Goal: Information Seeking & Learning: Find specific fact

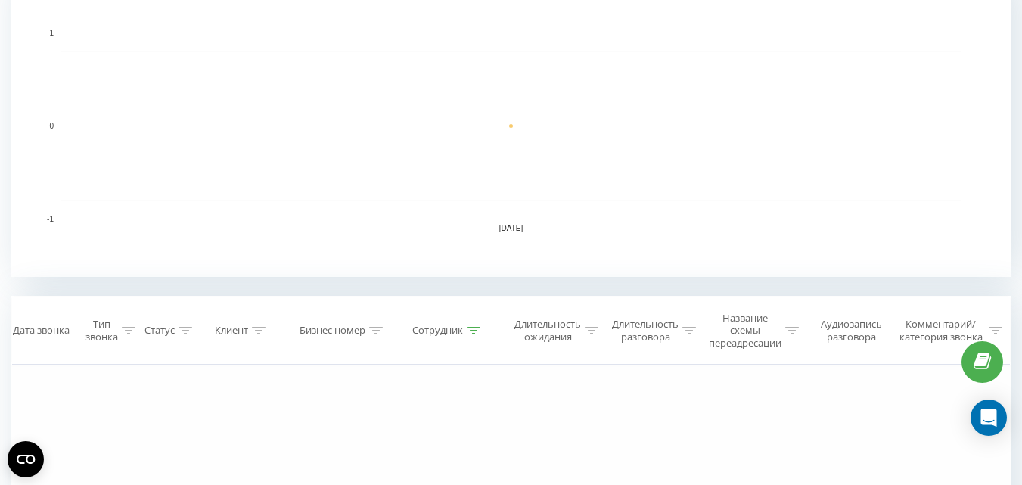
scroll to position [378, 0]
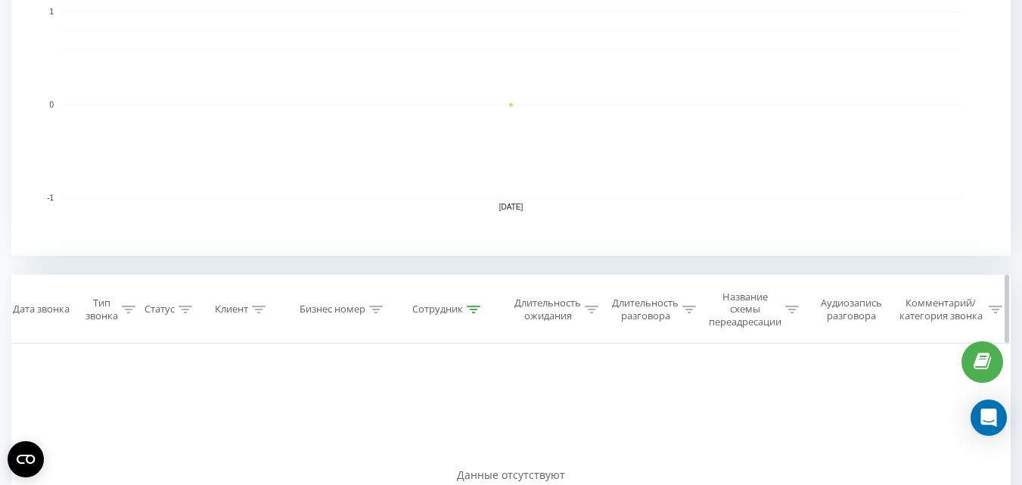
click at [478, 309] on icon at bounding box center [474, 310] width 14 height 8
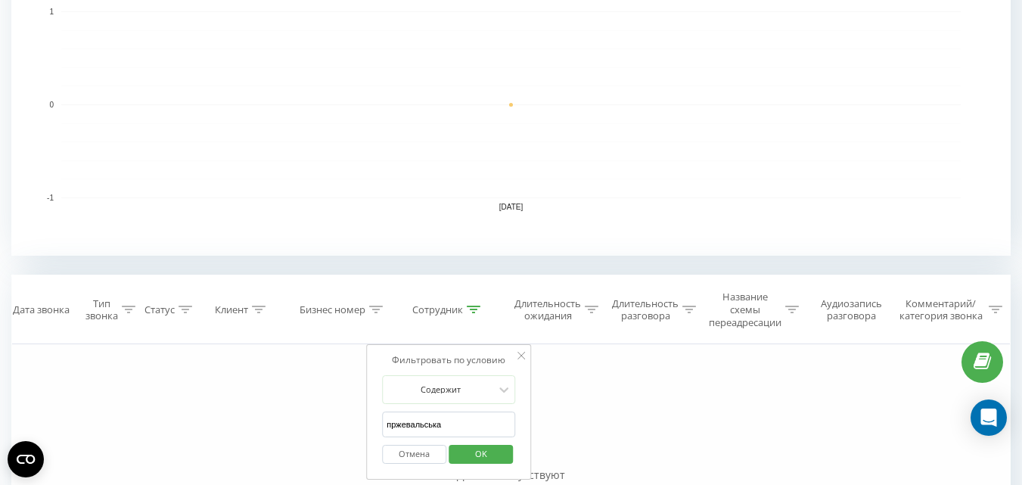
click at [486, 455] on span "OK" at bounding box center [481, 453] width 42 height 23
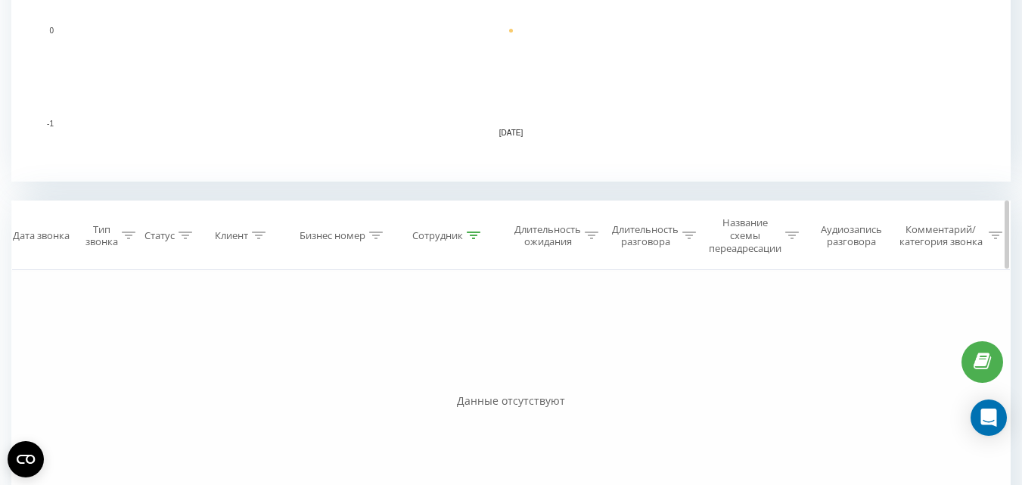
scroll to position [454, 0]
click at [472, 234] on icon at bounding box center [474, 234] width 14 height 8
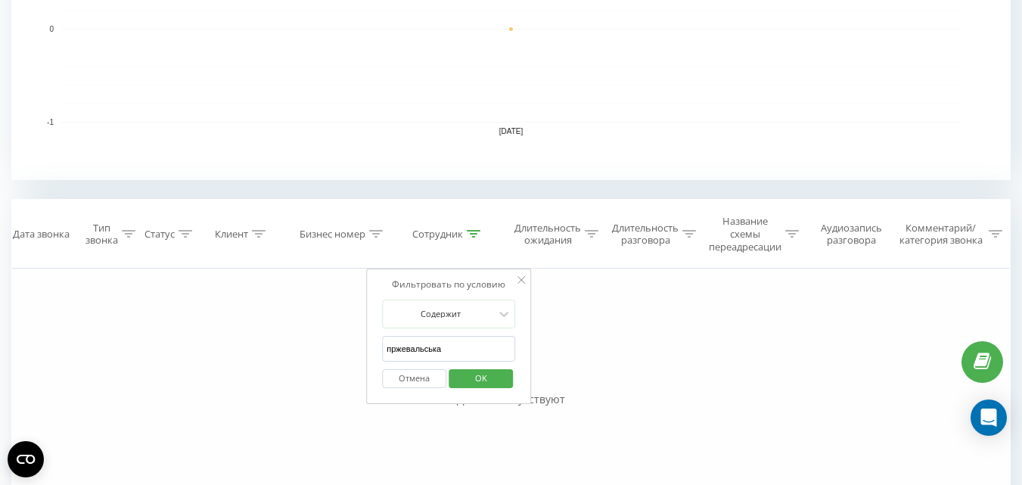
click at [479, 377] on span "OK" at bounding box center [481, 377] width 42 height 23
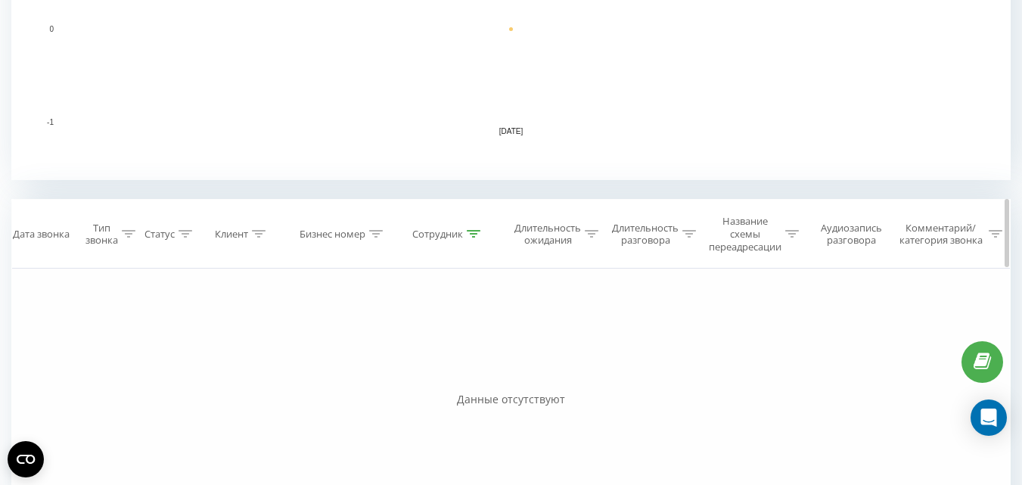
click at [469, 237] on icon at bounding box center [474, 234] width 14 height 8
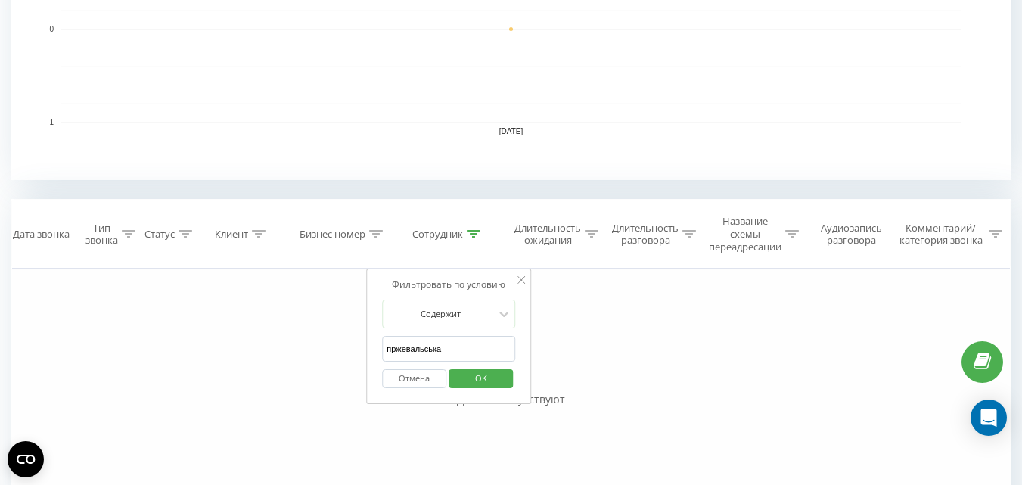
click at [411, 378] on button "Отмена" at bounding box center [414, 378] width 64 height 19
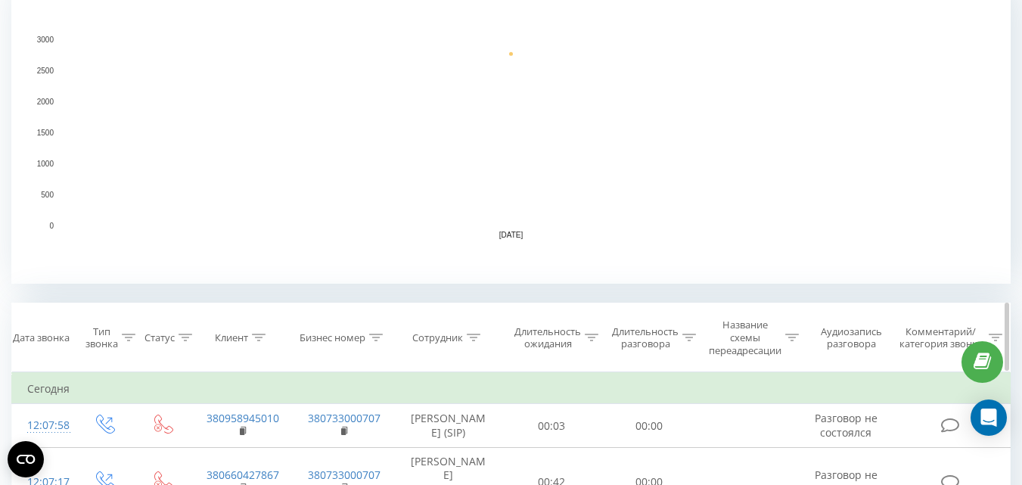
scroll to position [529, 0]
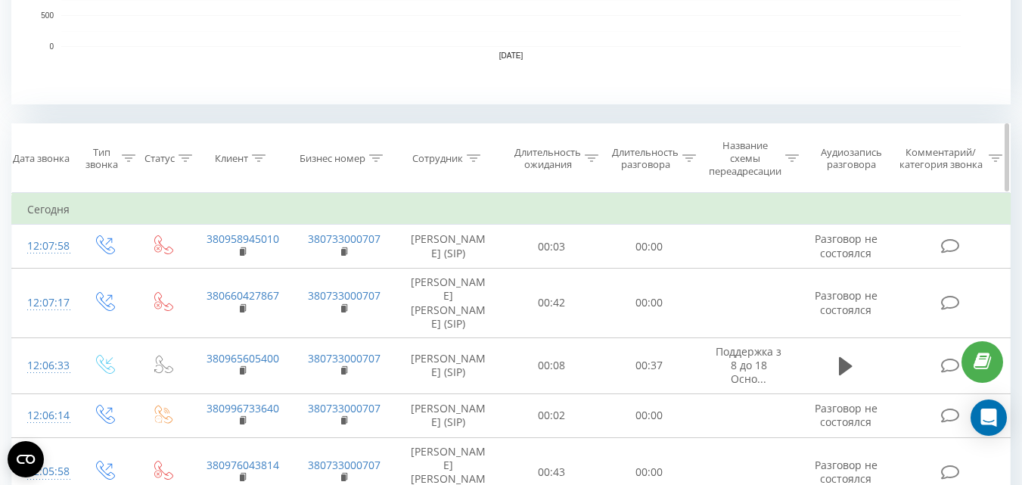
click at [259, 157] on icon at bounding box center [259, 158] width 14 height 8
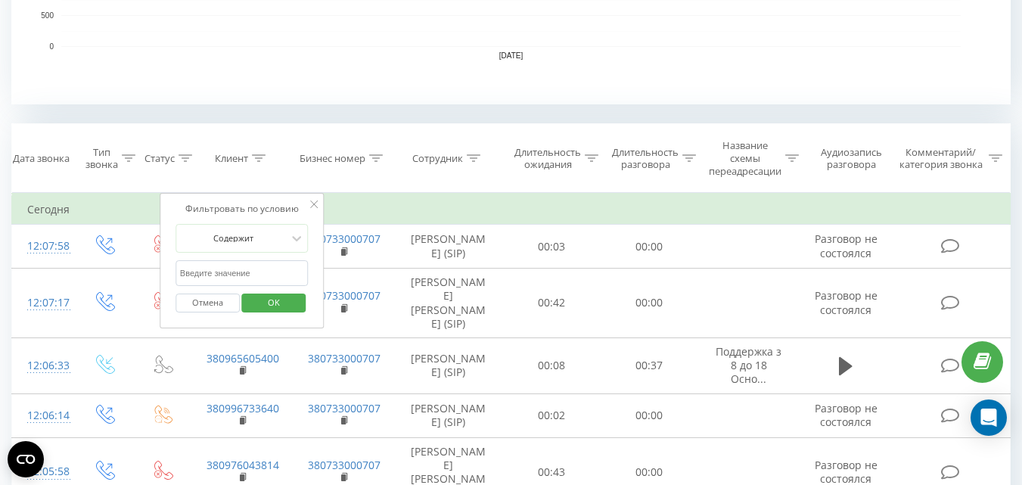
click at [235, 272] on input "text" at bounding box center [241, 273] width 133 height 26
paste input "380661730844"
type input "380661730844"
click at [268, 299] on span "OK" at bounding box center [274, 301] width 42 height 23
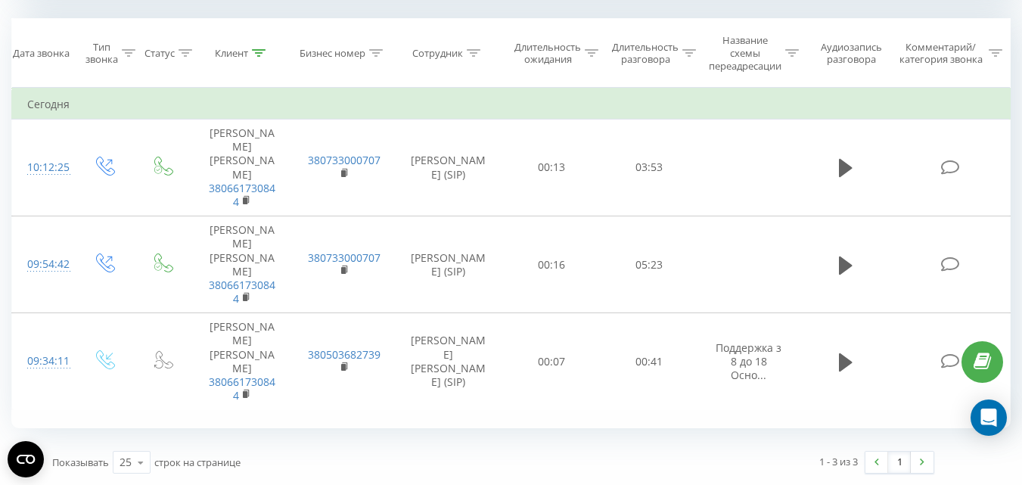
scroll to position [635, 0]
click at [257, 51] on icon at bounding box center [259, 53] width 14 height 8
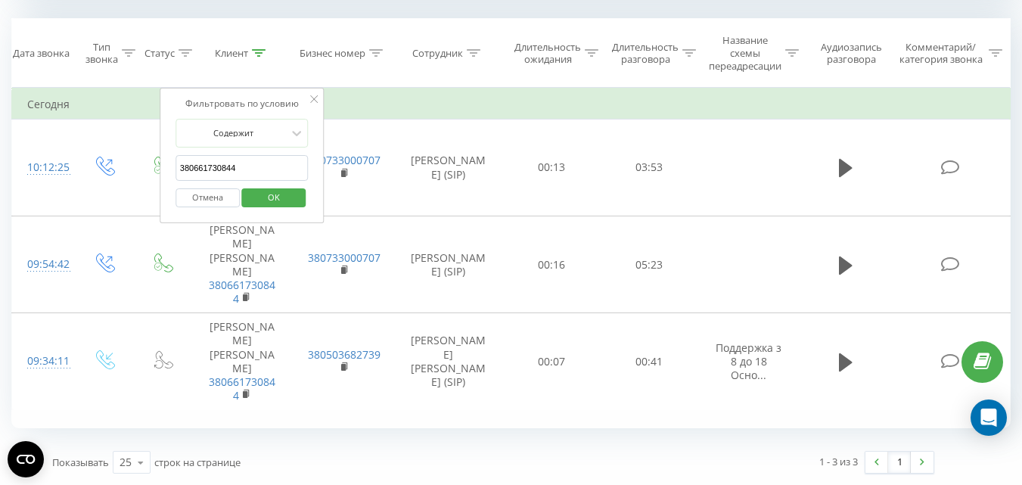
click at [197, 202] on button "Отмена" at bounding box center [207, 197] width 64 height 19
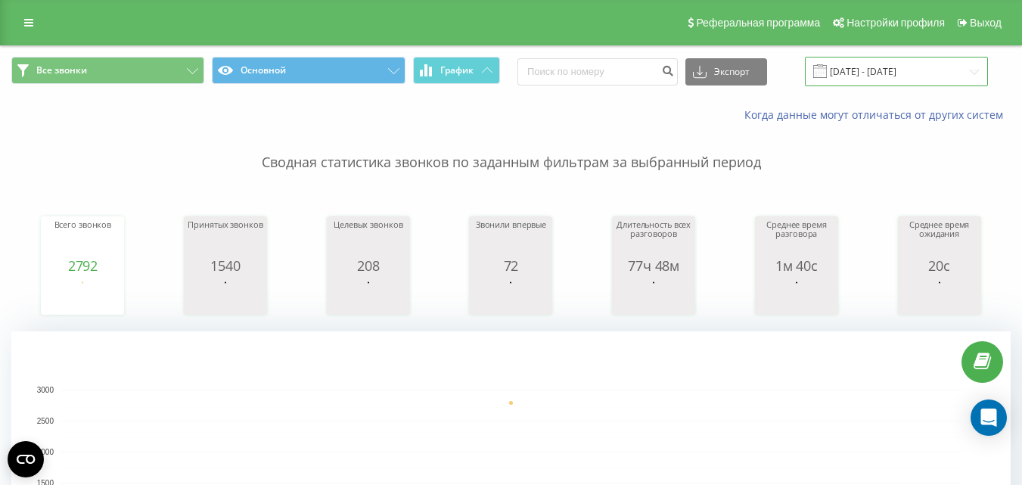
click at [905, 72] on input "[DATE] - [DATE]" at bounding box center [896, 71] width 183 height 29
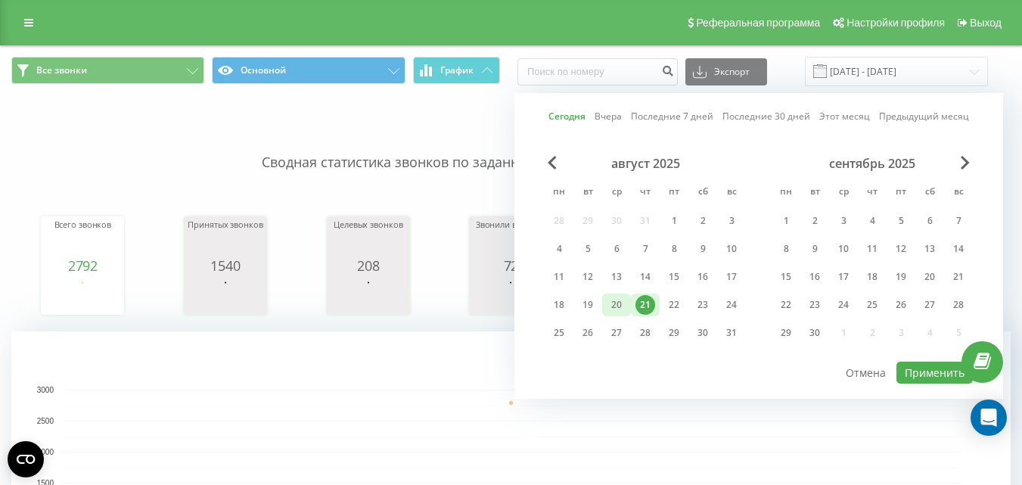
click at [610, 304] on div "20" at bounding box center [617, 305] width 20 height 20
click at [639, 304] on div "21" at bounding box center [645, 305] width 20 height 20
click at [914, 375] on button "Применить" at bounding box center [934, 373] width 76 height 22
type input "[DATE] - [DATE]"
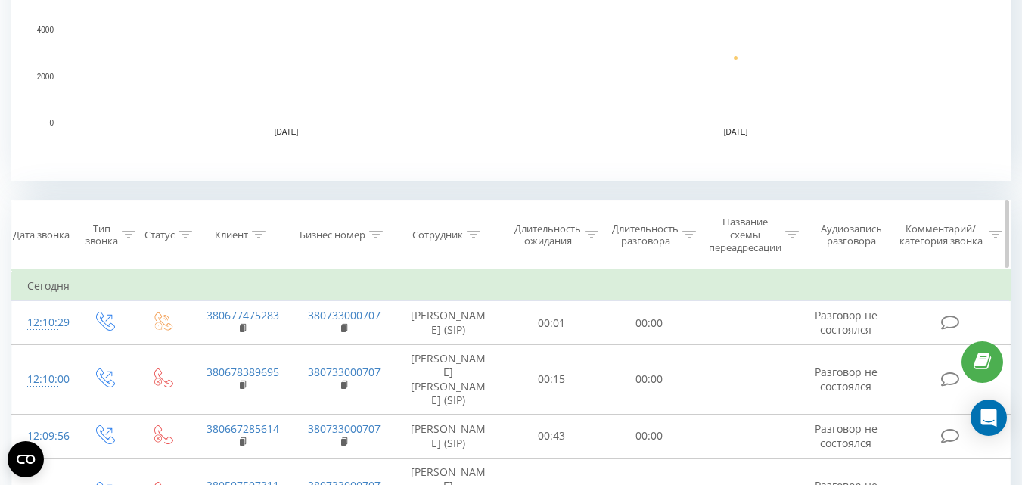
scroll to position [454, 0]
click at [477, 230] on icon at bounding box center [474, 234] width 14 height 8
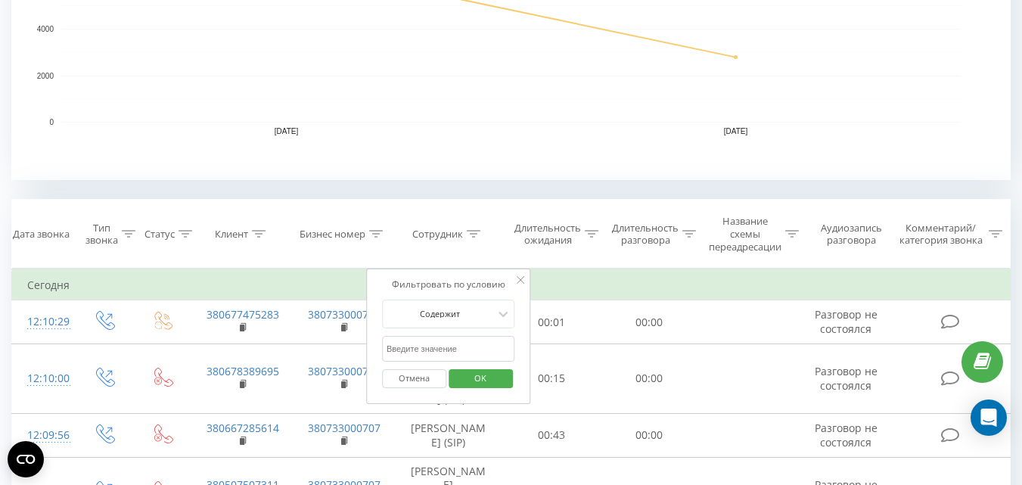
click at [405, 351] on input "text" at bounding box center [448, 349] width 133 height 26
click at [480, 368] on span "OK" at bounding box center [480, 377] width 42 height 23
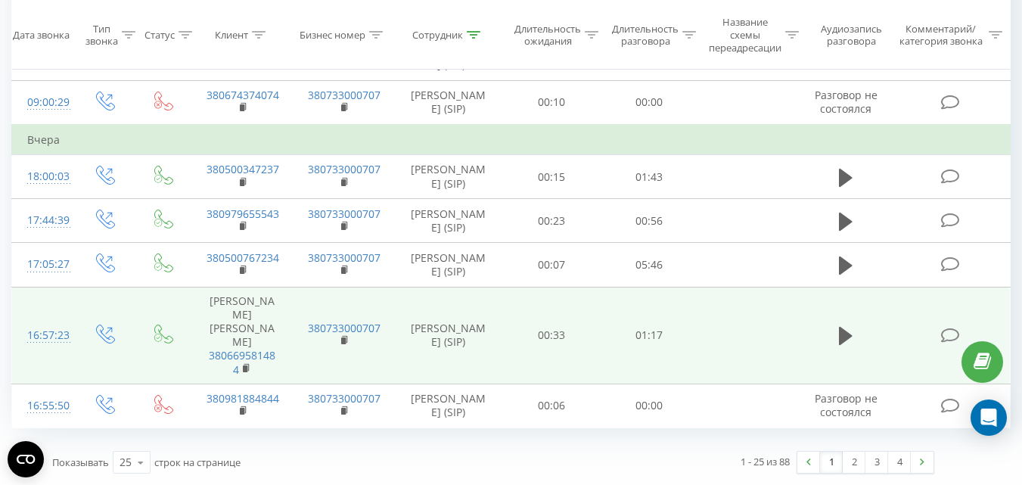
scroll to position [1885, 0]
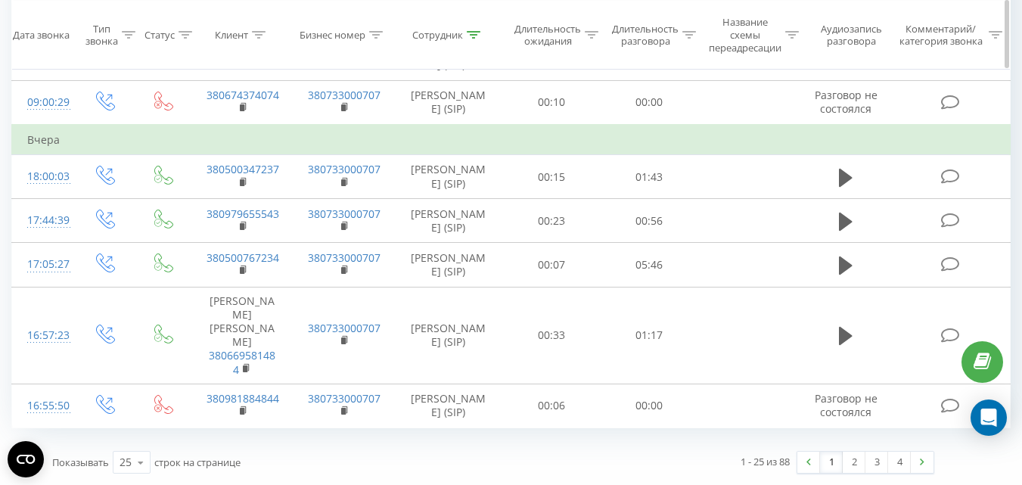
click at [475, 32] on icon at bounding box center [474, 35] width 14 height 8
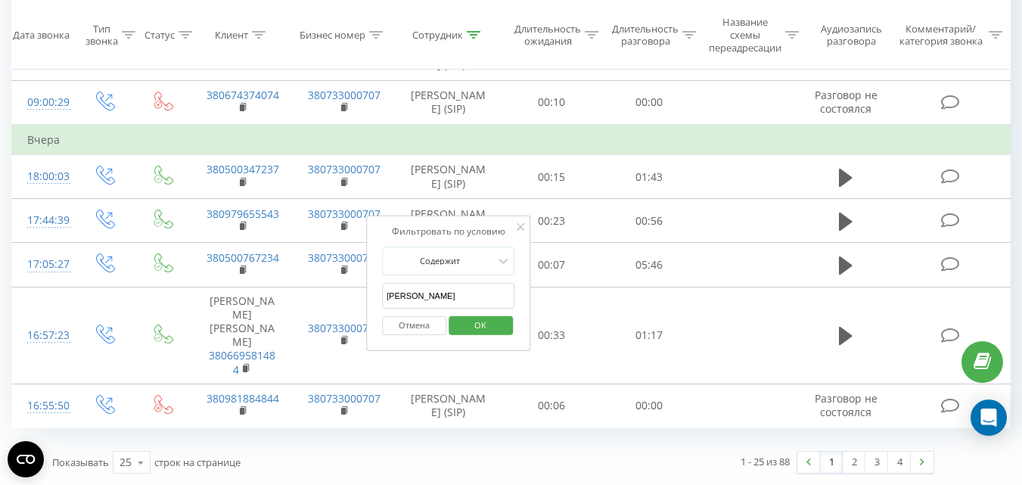
click at [441, 283] on input "[PERSON_NAME]" at bounding box center [448, 296] width 133 height 26
type input "[PERSON_NAME]"
click at [488, 313] on span "OK" at bounding box center [480, 324] width 42 height 23
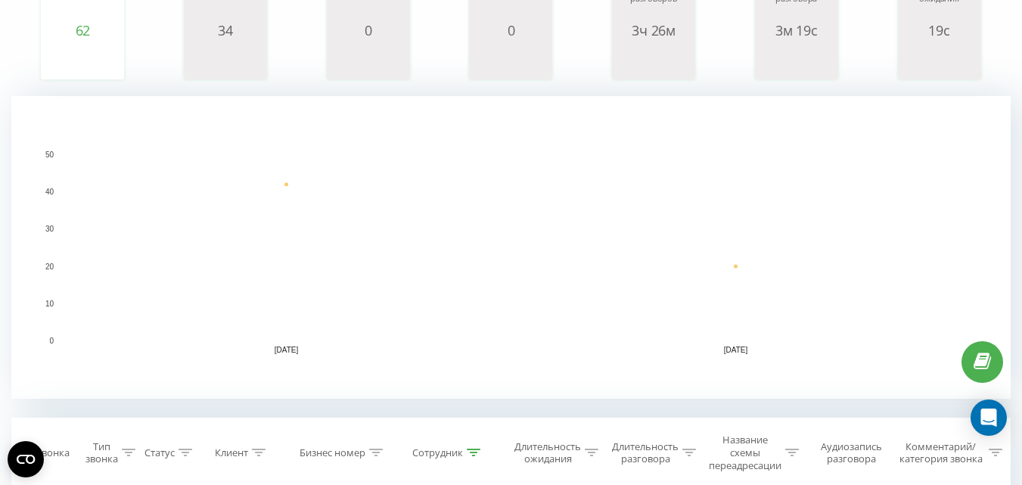
scroll to position [70, 0]
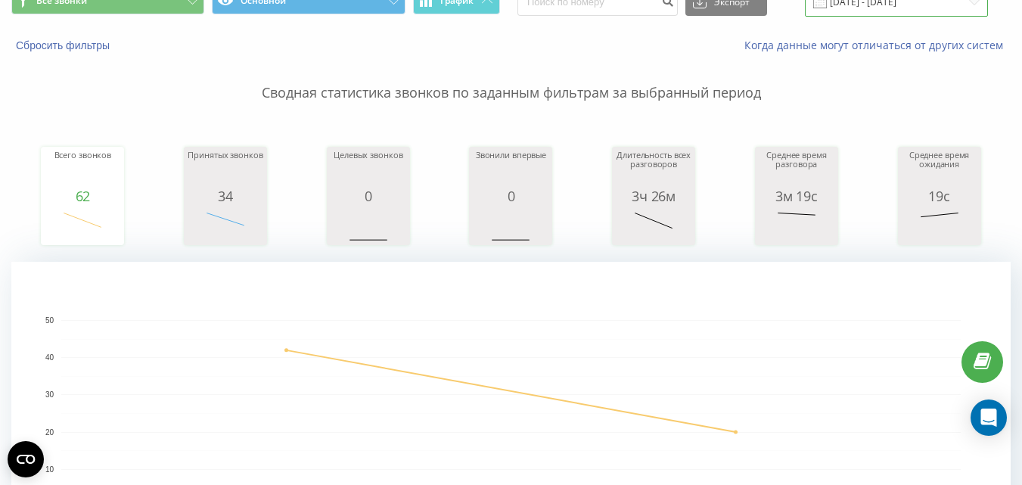
click at [867, 4] on input "[DATE] - [DATE]" at bounding box center [896, 1] width 183 height 29
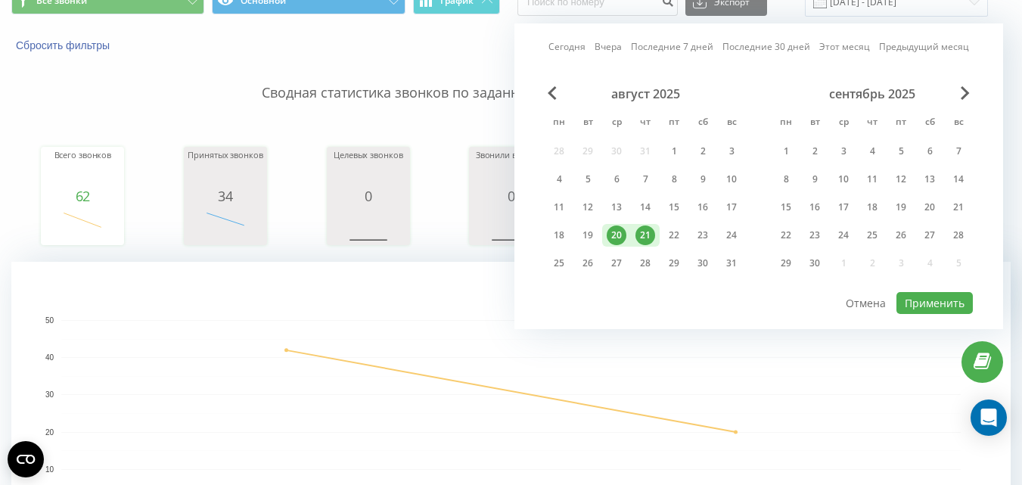
click at [646, 227] on div "21" at bounding box center [645, 235] width 20 height 20
click at [923, 302] on button "Применить" at bounding box center [934, 303] width 76 height 22
type input "[DATE] - [DATE]"
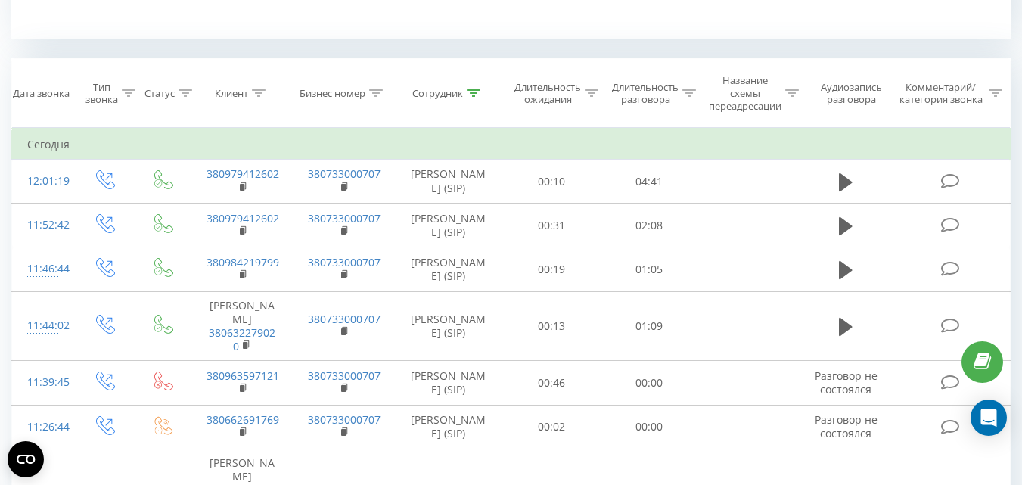
scroll to position [605, 0]
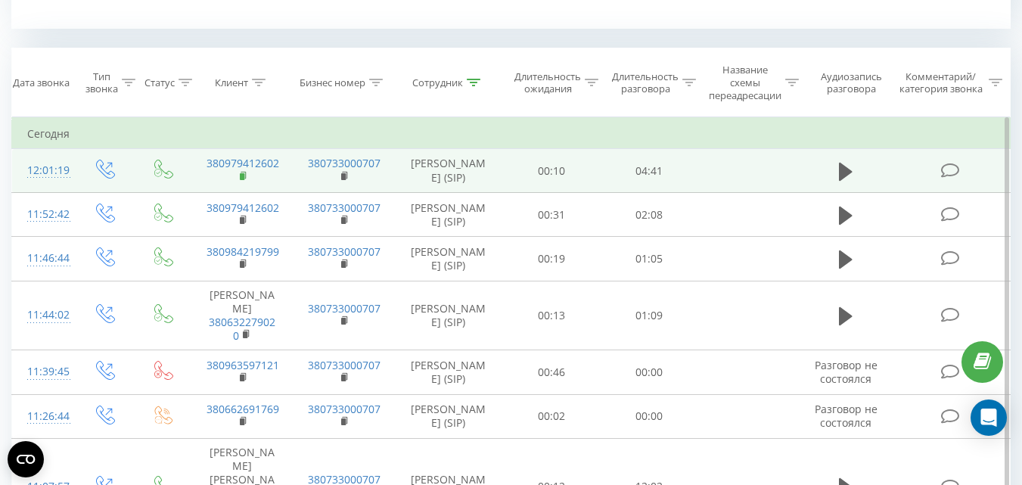
click at [244, 180] on rect at bounding box center [242, 176] width 5 height 7
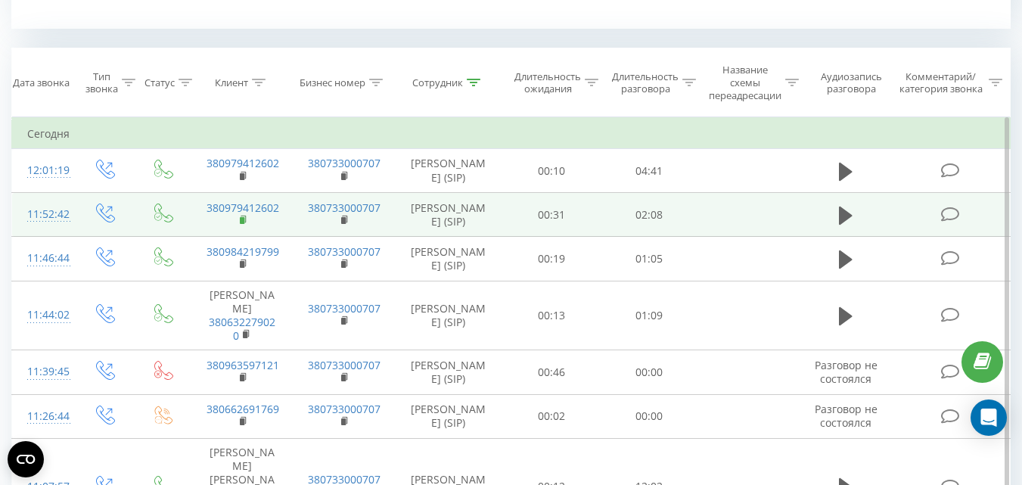
click at [247, 225] on icon at bounding box center [244, 220] width 8 height 11
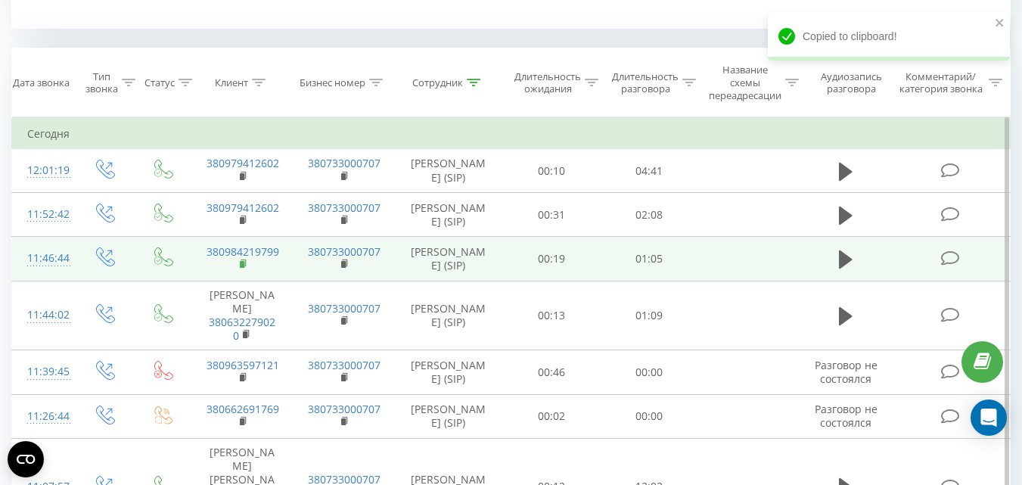
click at [241, 268] on rect at bounding box center [242, 264] width 5 height 7
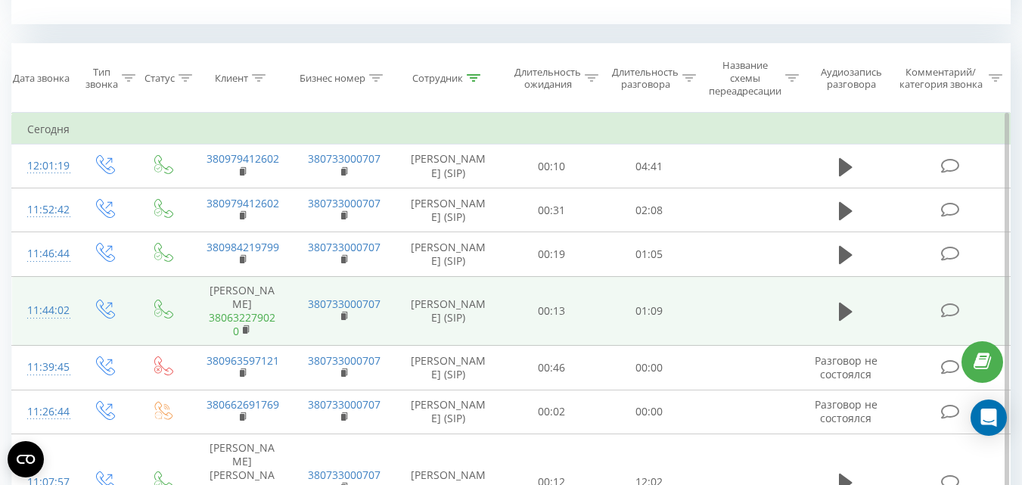
scroll to position [681, 0]
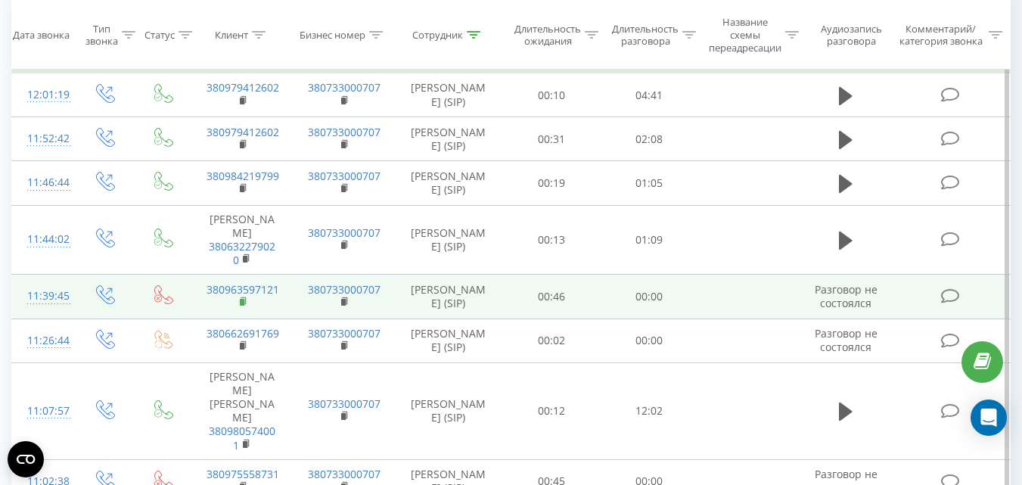
click at [242, 306] on rect at bounding box center [242, 302] width 5 height 7
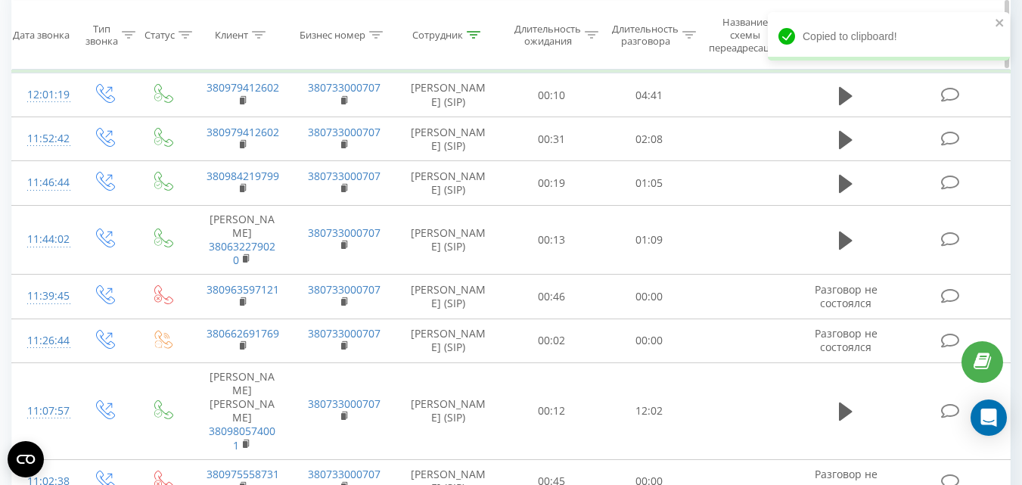
click at [476, 37] on icon at bounding box center [474, 35] width 14 height 8
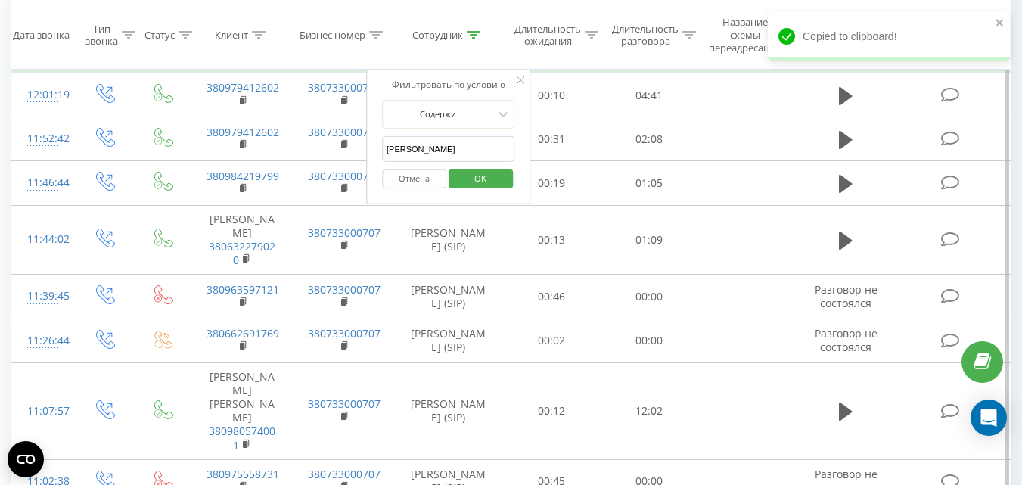
click at [418, 155] on input "[PERSON_NAME]" at bounding box center [448, 149] width 133 height 26
click at [418, 154] on input "[PERSON_NAME]" at bounding box center [448, 149] width 133 height 26
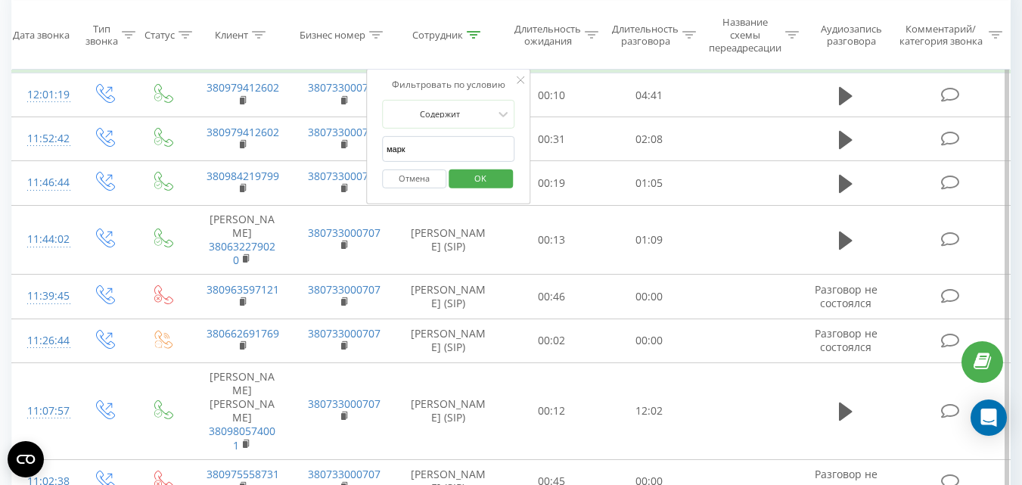
type input "[PERSON_NAME]"
click at [471, 169] on span "OK" at bounding box center [480, 177] width 42 height 23
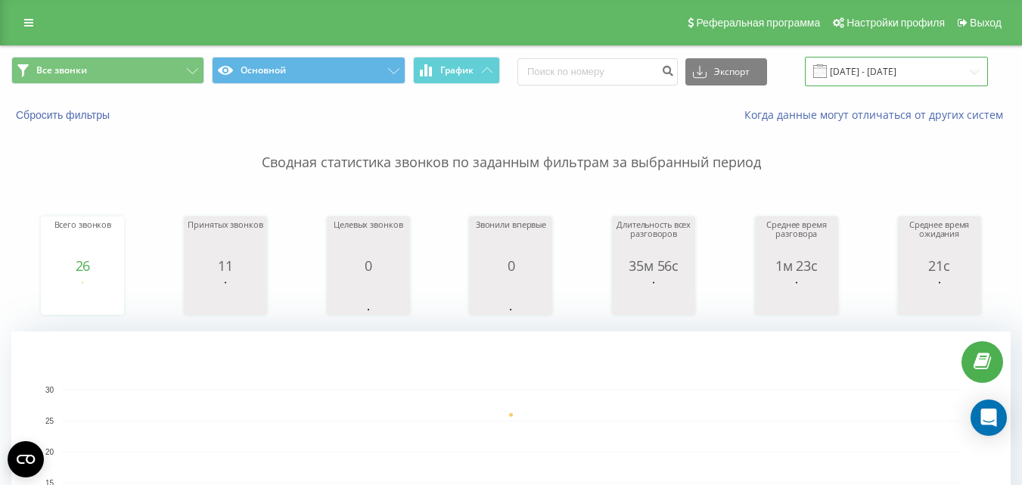
click at [866, 64] on input "[DATE] - [DATE]" at bounding box center [896, 71] width 183 height 29
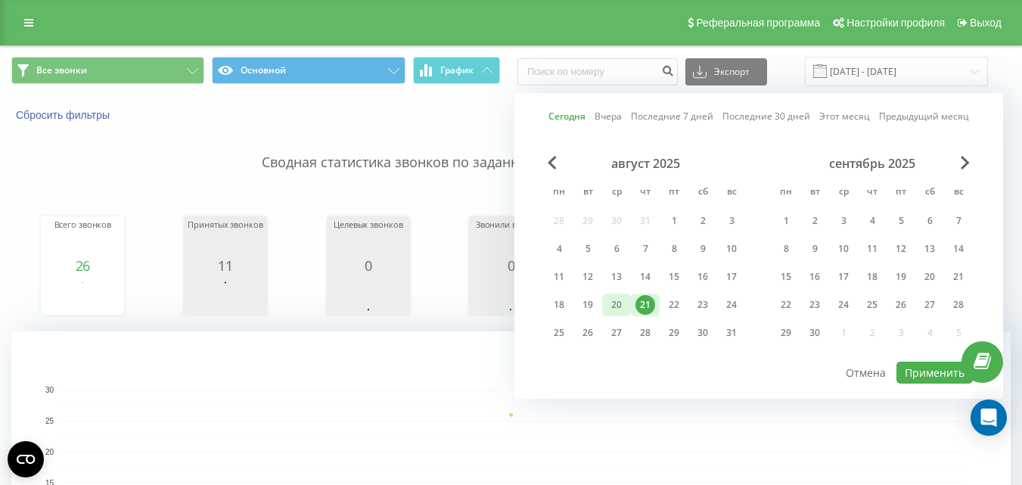
click at [620, 305] on div "20" at bounding box center [617, 305] width 20 height 20
click at [913, 368] on button "Применить" at bounding box center [934, 373] width 76 height 22
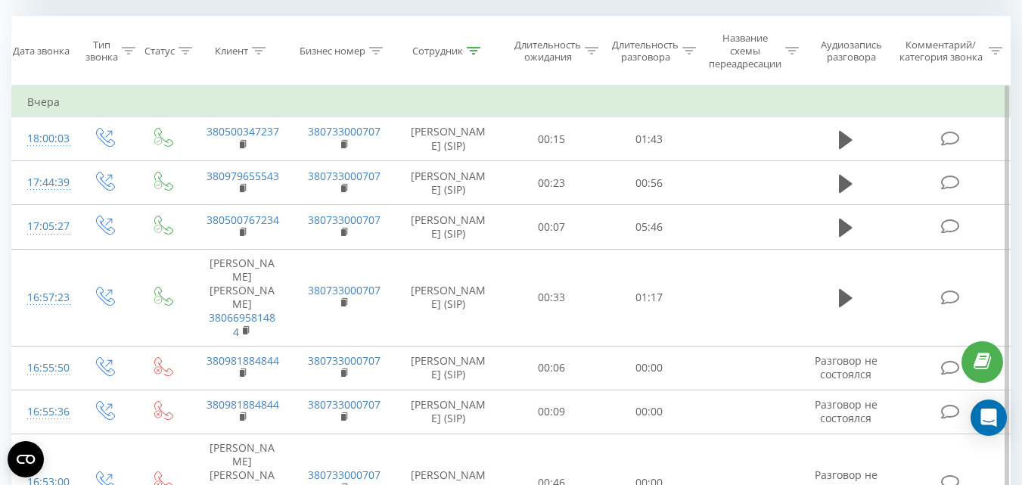
scroll to position [555, 0]
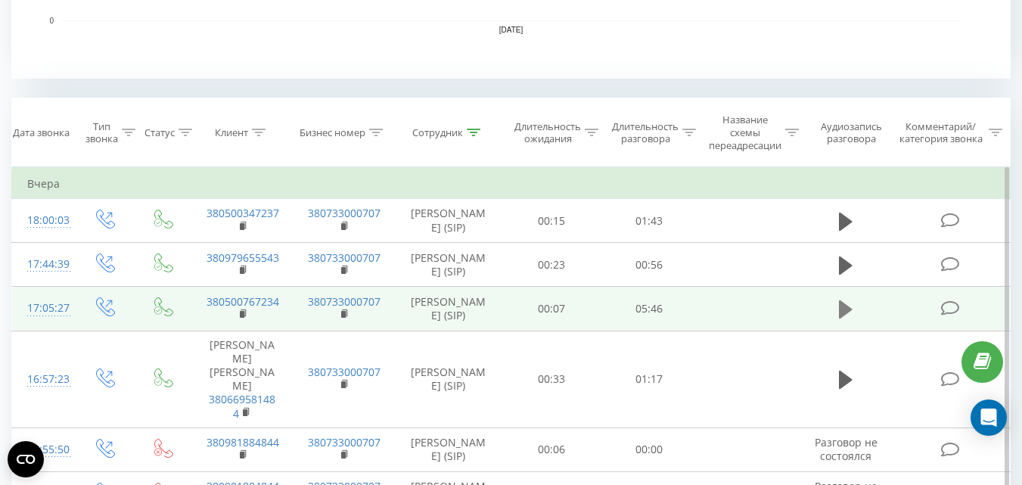
click at [845, 318] on icon at bounding box center [846, 309] width 14 height 18
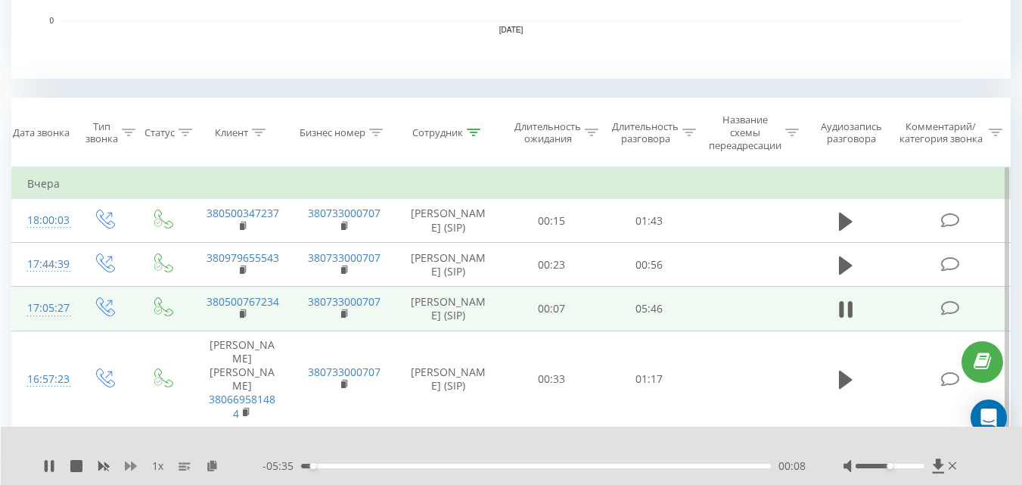
click at [129, 466] on icon at bounding box center [131, 465] width 12 height 9
click at [921, 464] on div at bounding box center [889, 466] width 69 height 5
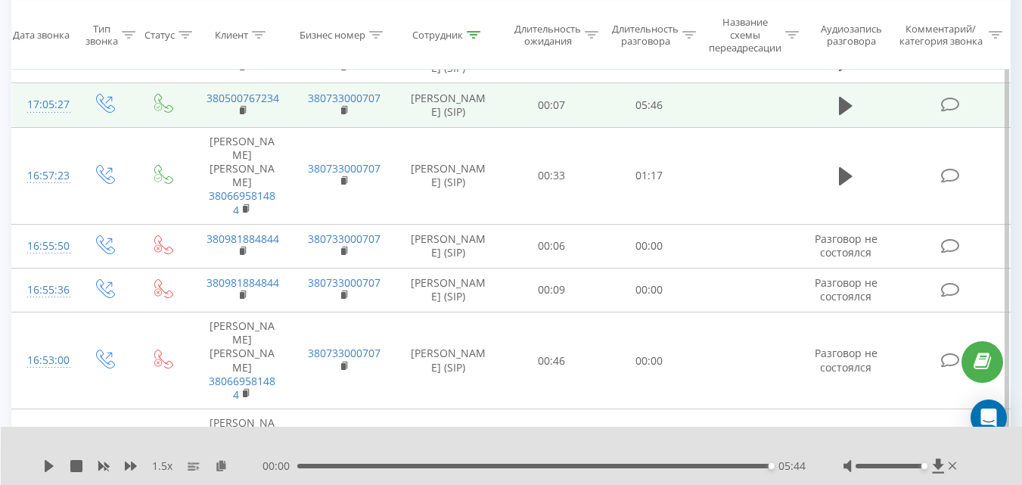
scroll to position [782, 0]
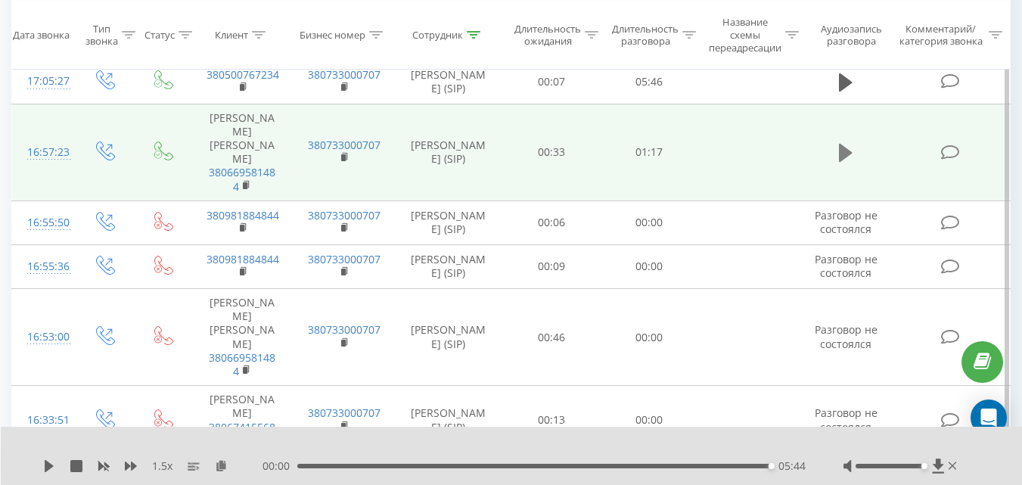
click at [842, 162] on icon at bounding box center [846, 153] width 14 height 18
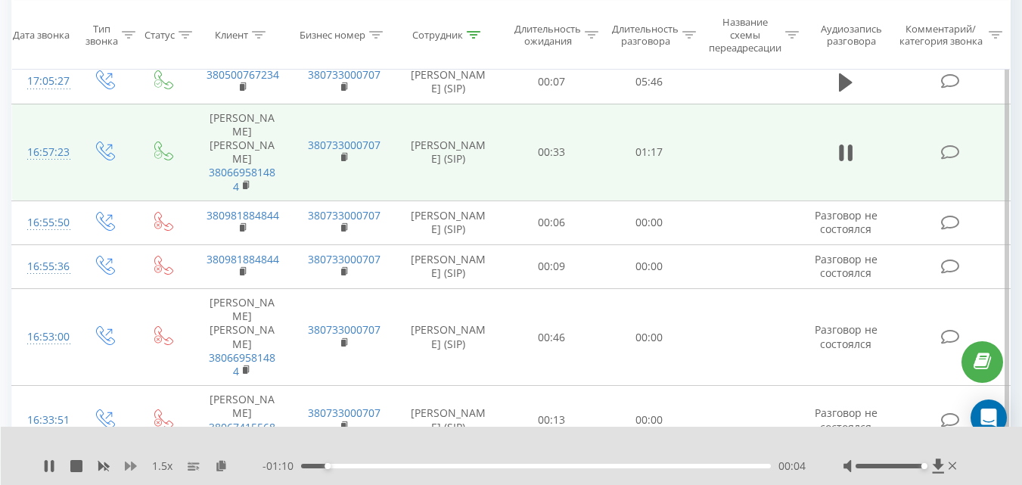
click at [132, 465] on icon at bounding box center [131, 465] width 12 height 9
click at [245, 188] on rect at bounding box center [245, 185] width 5 height 7
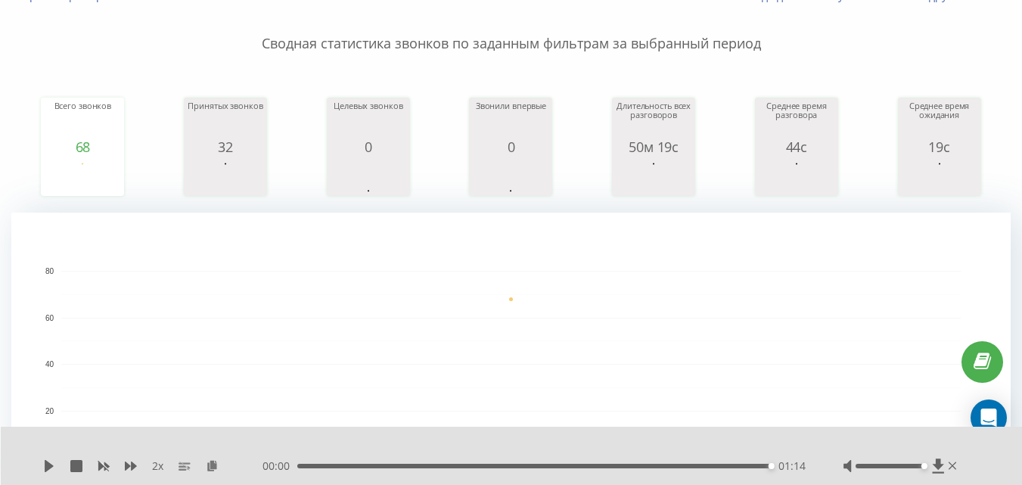
scroll to position [0, 0]
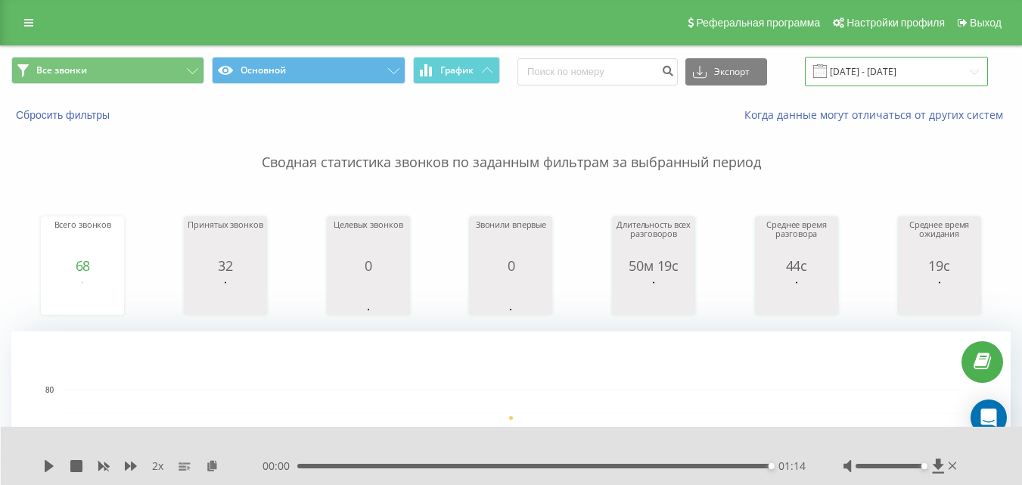
click at [855, 76] on input "[DATE] - [DATE]" at bounding box center [896, 71] width 183 height 29
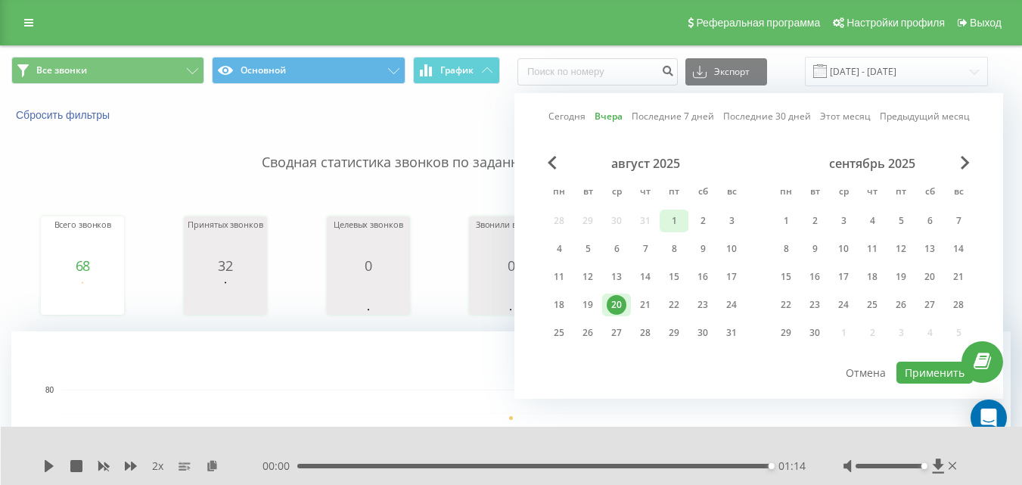
click at [670, 217] on div "1" at bounding box center [674, 221] width 20 height 20
click at [641, 306] on div "21" at bounding box center [645, 305] width 20 height 20
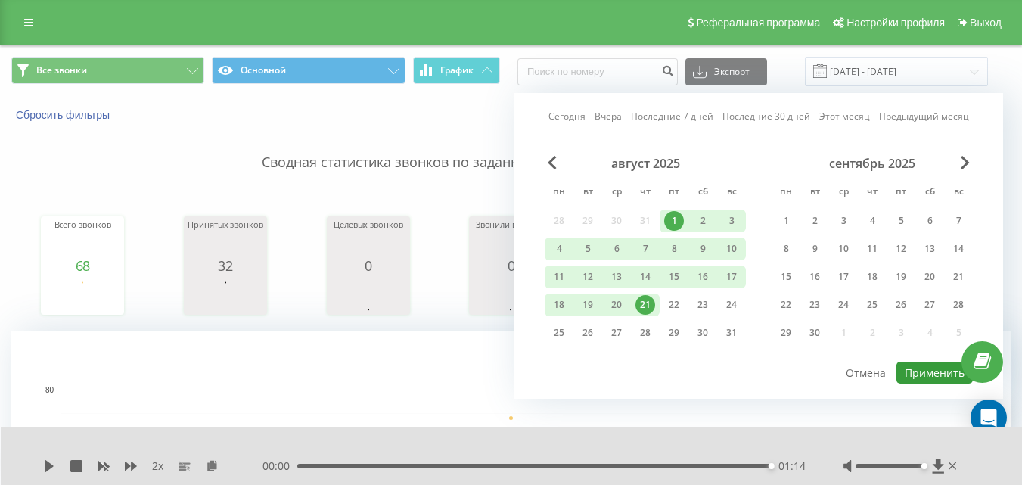
click at [909, 377] on button "Применить" at bounding box center [934, 373] width 76 height 22
type input "[DATE] - [DATE]"
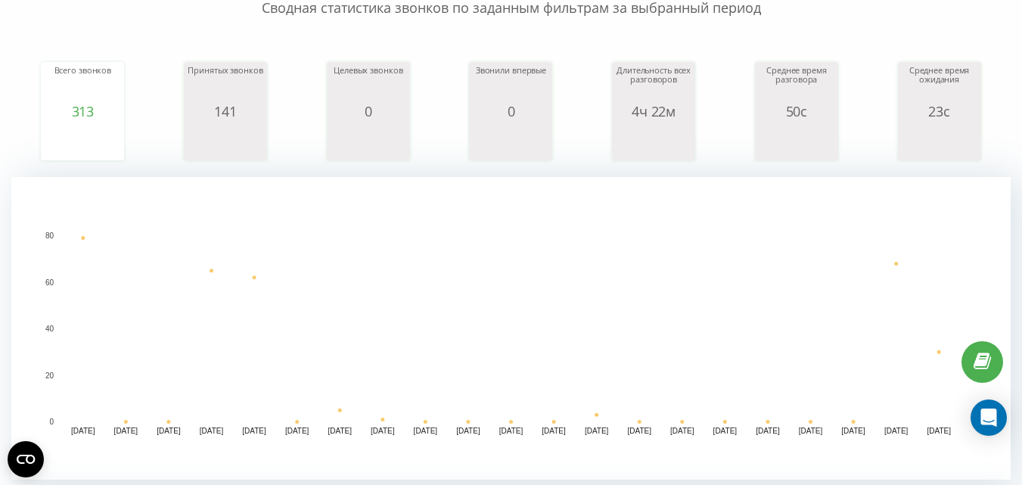
scroll to position [454, 0]
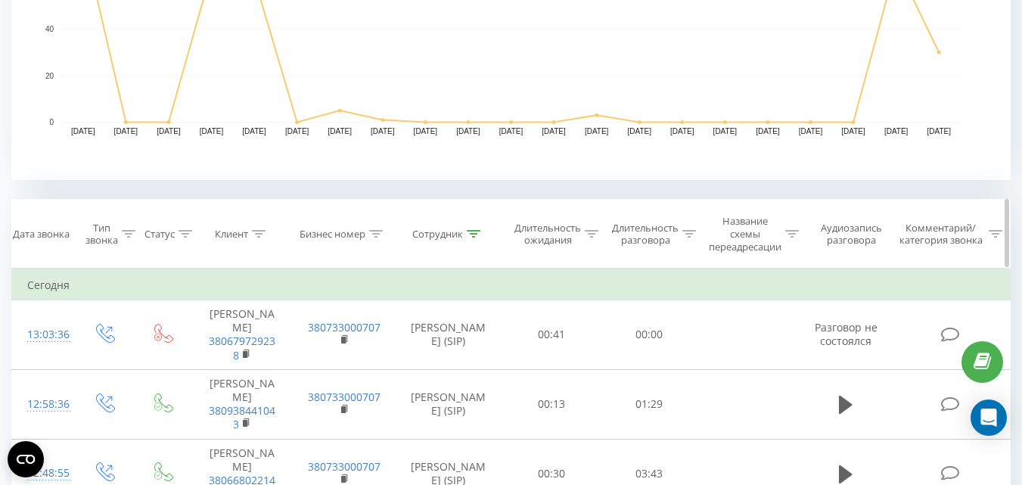
click at [472, 234] on icon at bounding box center [474, 234] width 14 height 8
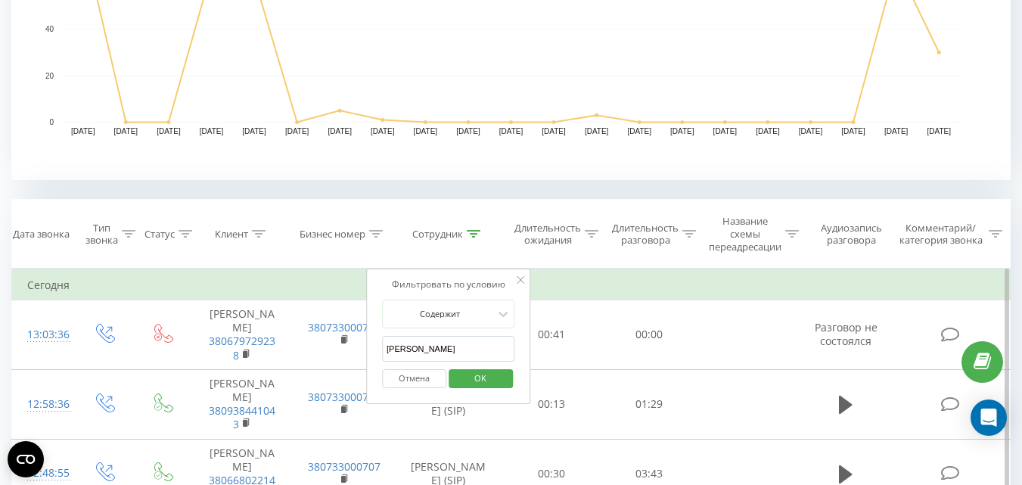
click at [435, 352] on input "[PERSON_NAME]" at bounding box center [448, 349] width 133 height 26
click at [257, 233] on icon at bounding box center [259, 234] width 14 height 8
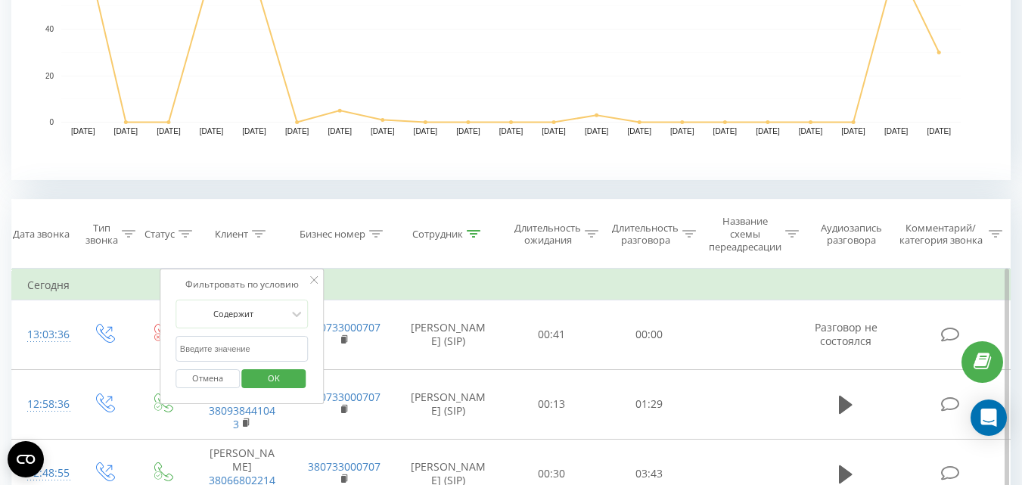
click at [236, 353] on input "text" at bounding box center [241, 349] width 133 height 26
paste input "380504037794"
type input "380504037794"
click at [279, 375] on span "OK" at bounding box center [274, 377] width 42 height 23
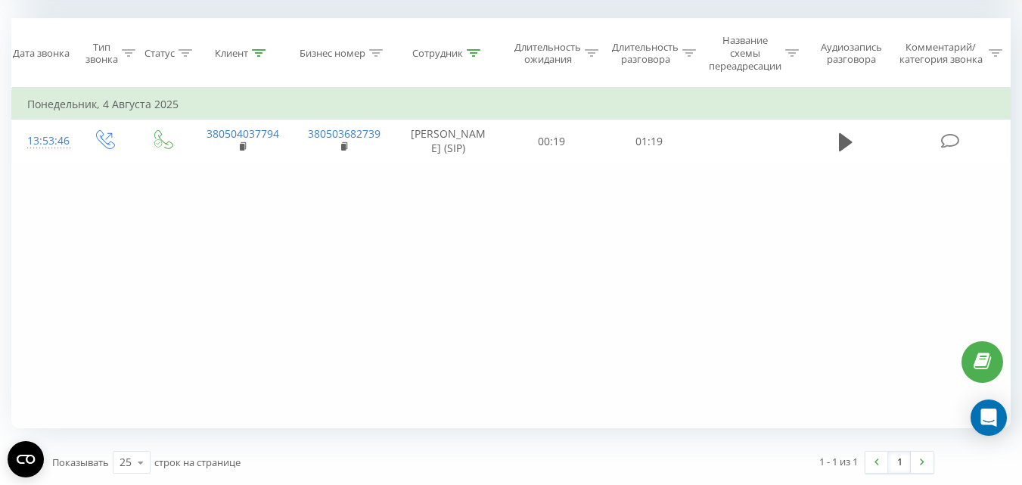
scroll to position [635, 0]
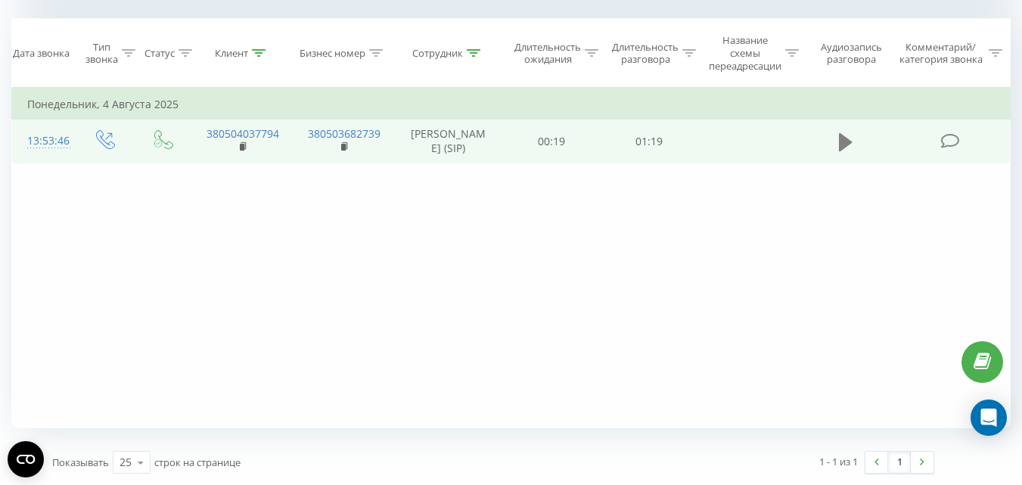
click at [847, 147] on icon at bounding box center [846, 141] width 14 height 18
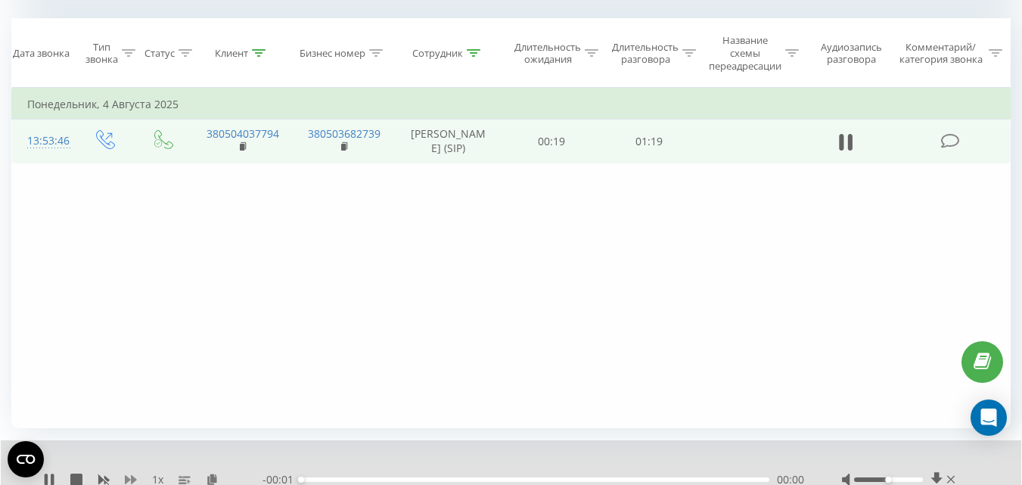
click at [133, 477] on icon at bounding box center [131, 479] width 12 height 9
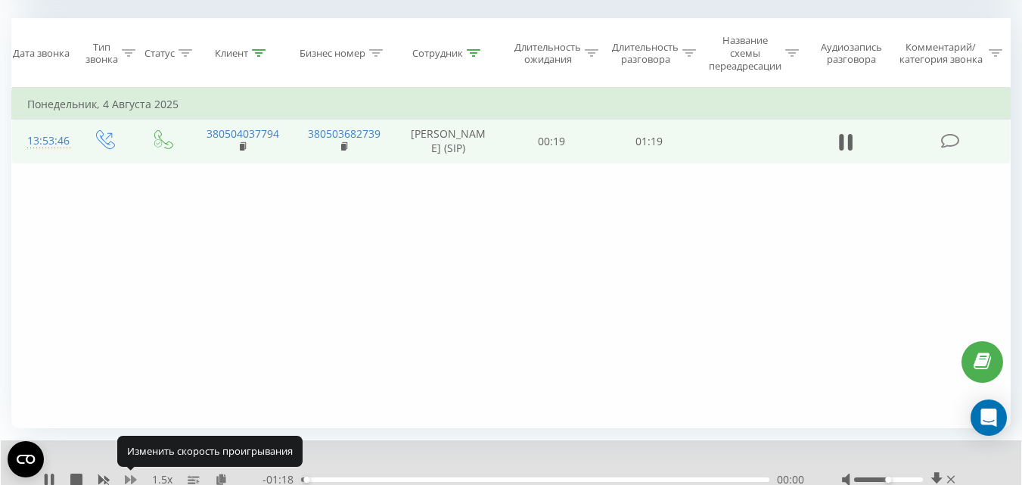
click at [135, 477] on icon at bounding box center [131, 479] width 12 height 12
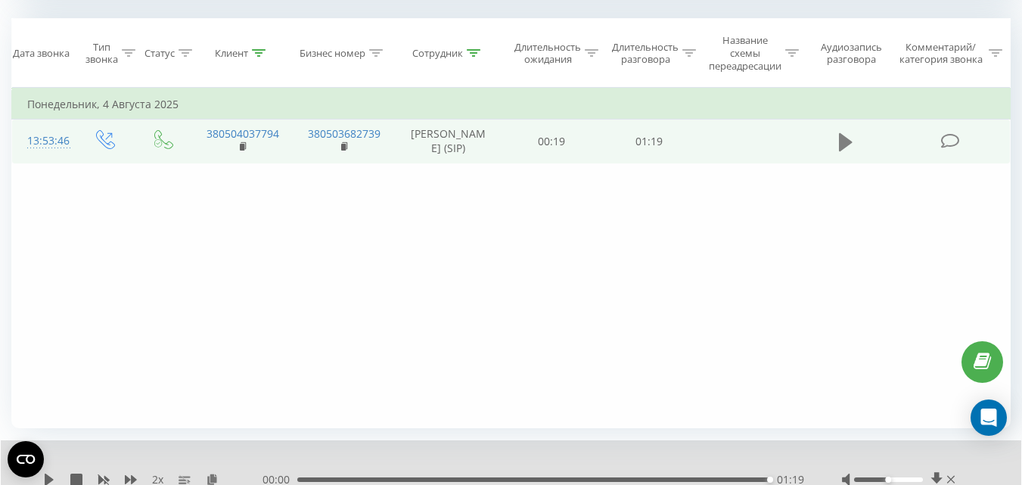
click at [845, 149] on icon at bounding box center [846, 141] width 14 height 18
click at [610, 479] on div "01:19" at bounding box center [533, 479] width 472 height 5
click at [44, 482] on icon at bounding box center [49, 479] width 12 height 12
click at [940, 476] on icon at bounding box center [936, 479] width 13 height 15
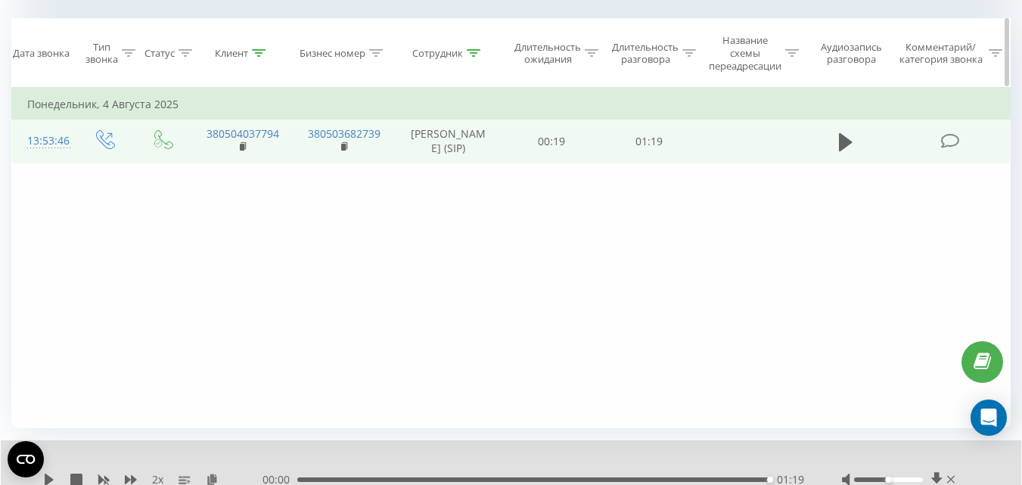
click at [475, 53] on icon at bounding box center [474, 53] width 14 height 8
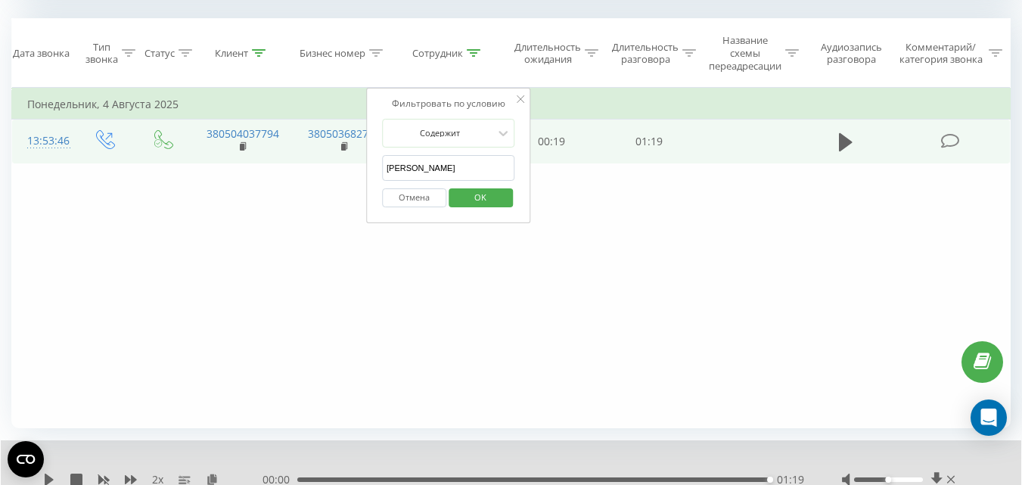
click at [448, 172] on input "[PERSON_NAME]" at bounding box center [448, 168] width 133 height 26
click at [447, 170] on input "[PERSON_NAME]" at bounding box center [448, 168] width 133 height 26
click at [446, 170] on input "[PERSON_NAME]" at bounding box center [448, 168] width 133 height 26
click at [432, 167] on input "[PERSON_NAME]" at bounding box center [448, 168] width 133 height 26
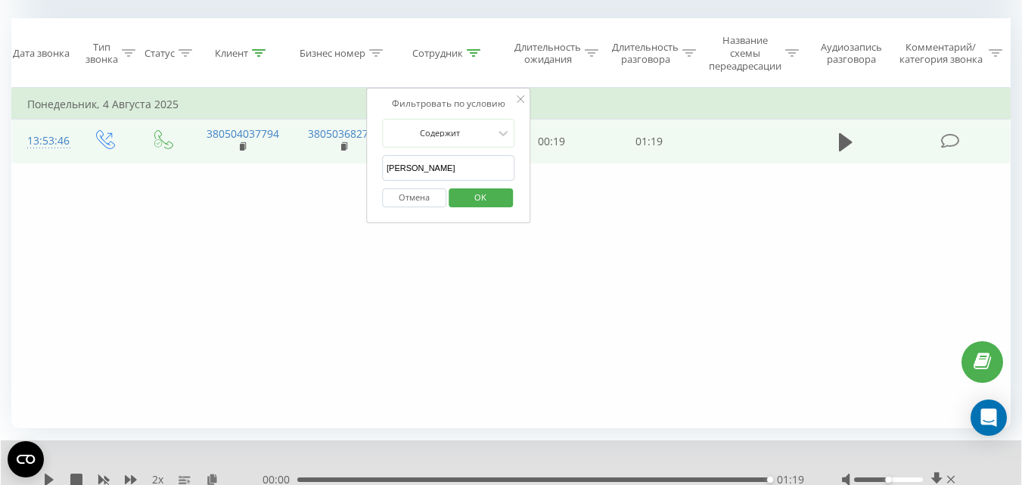
click at [432, 167] on input "[PERSON_NAME]" at bounding box center [448, 168] width 133 height 26
type input "[PERSON_NAME]"
click at [483, 202] on span "OK" at bounding box center [480, 196] width 42 height 23
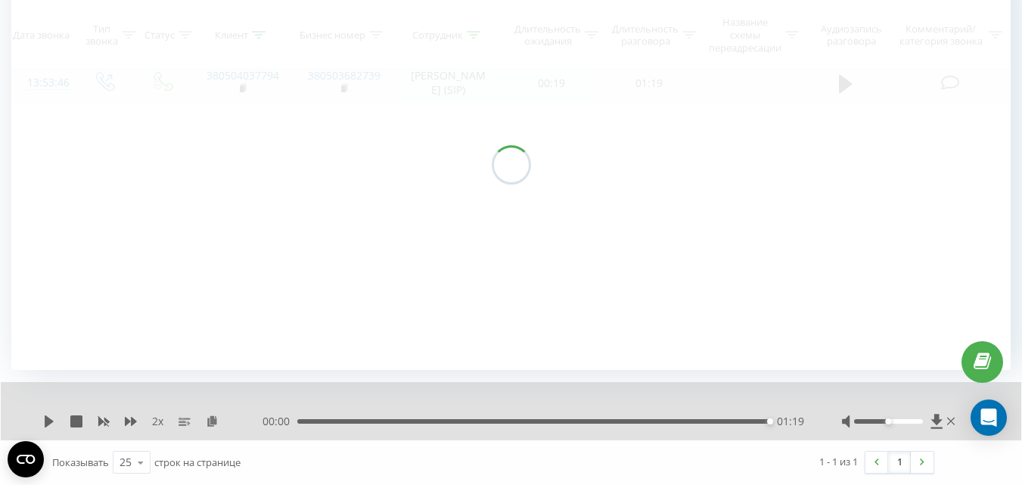
scroll to position [649, 0]
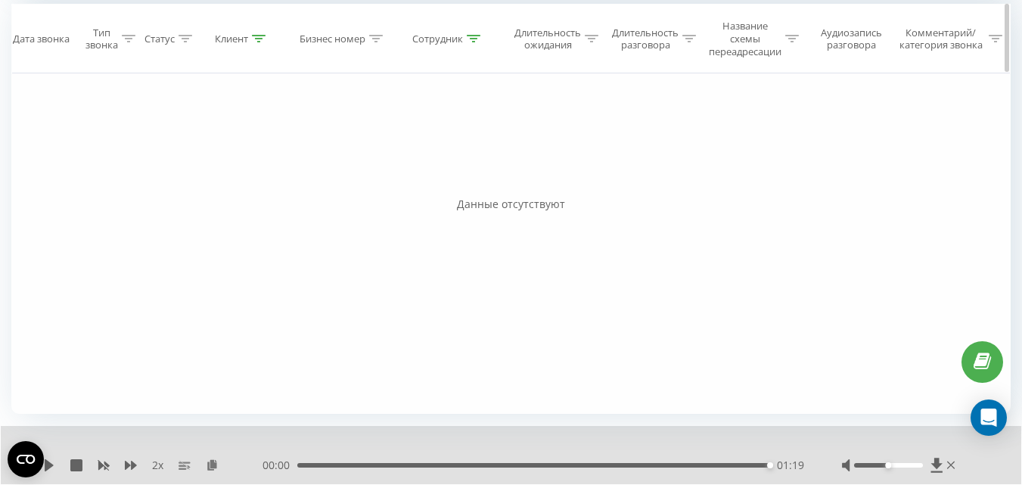
click at [259, 39] on icon at bounding box center [259, 39] width 14 height 8
click at [207, 183] on button "Отмена" at bounding box center [207, 183] width 64 height 19
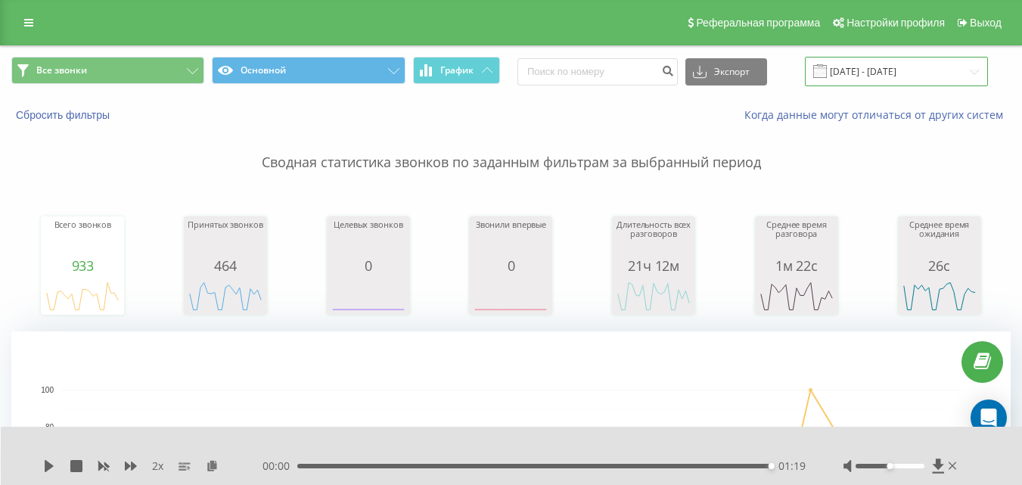
click at [879, 70] on input "[DATE] - [DATE]" at bounding box center [896, 71] width 183 height 29
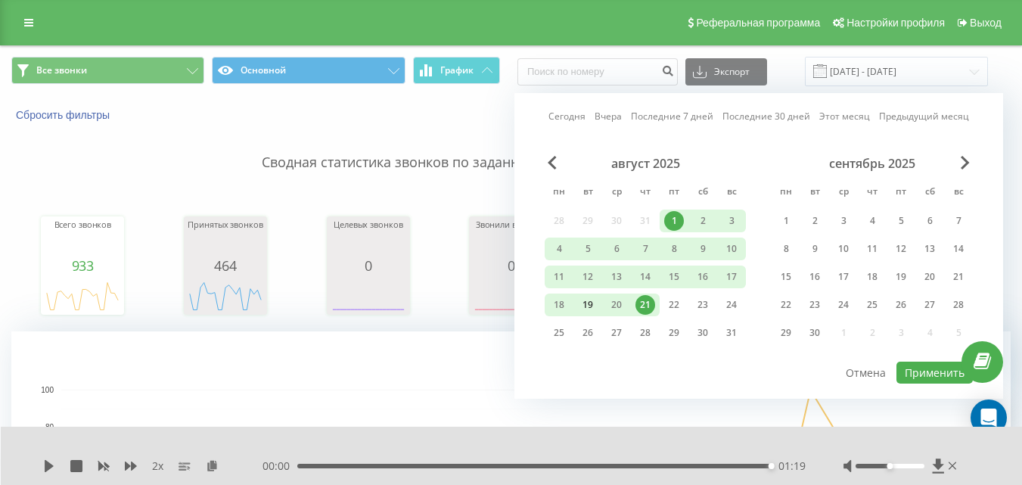
click at [589, 306] on div "19" at bounding box center [588, 305] width 20 height 20
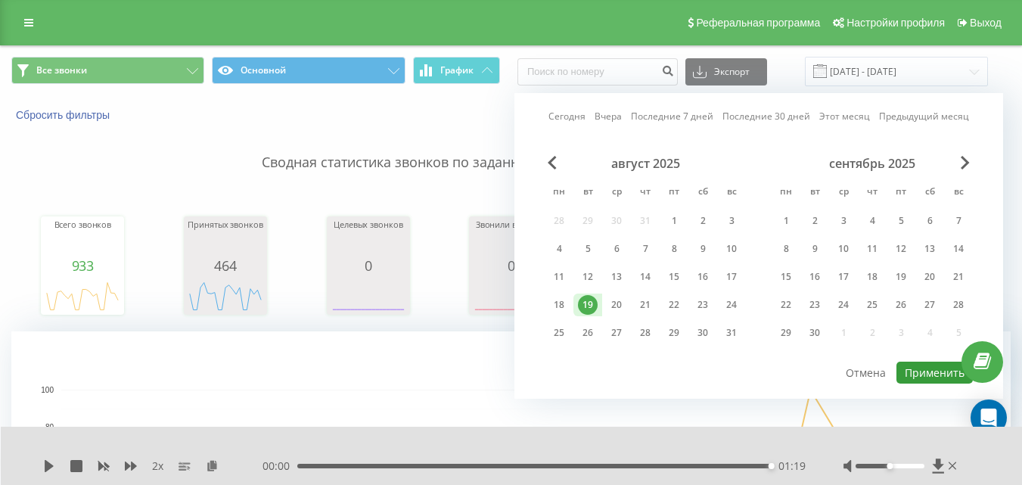
click at [913, 363] on button "Применить" at bounding box center [934, 373] width 76 height 22
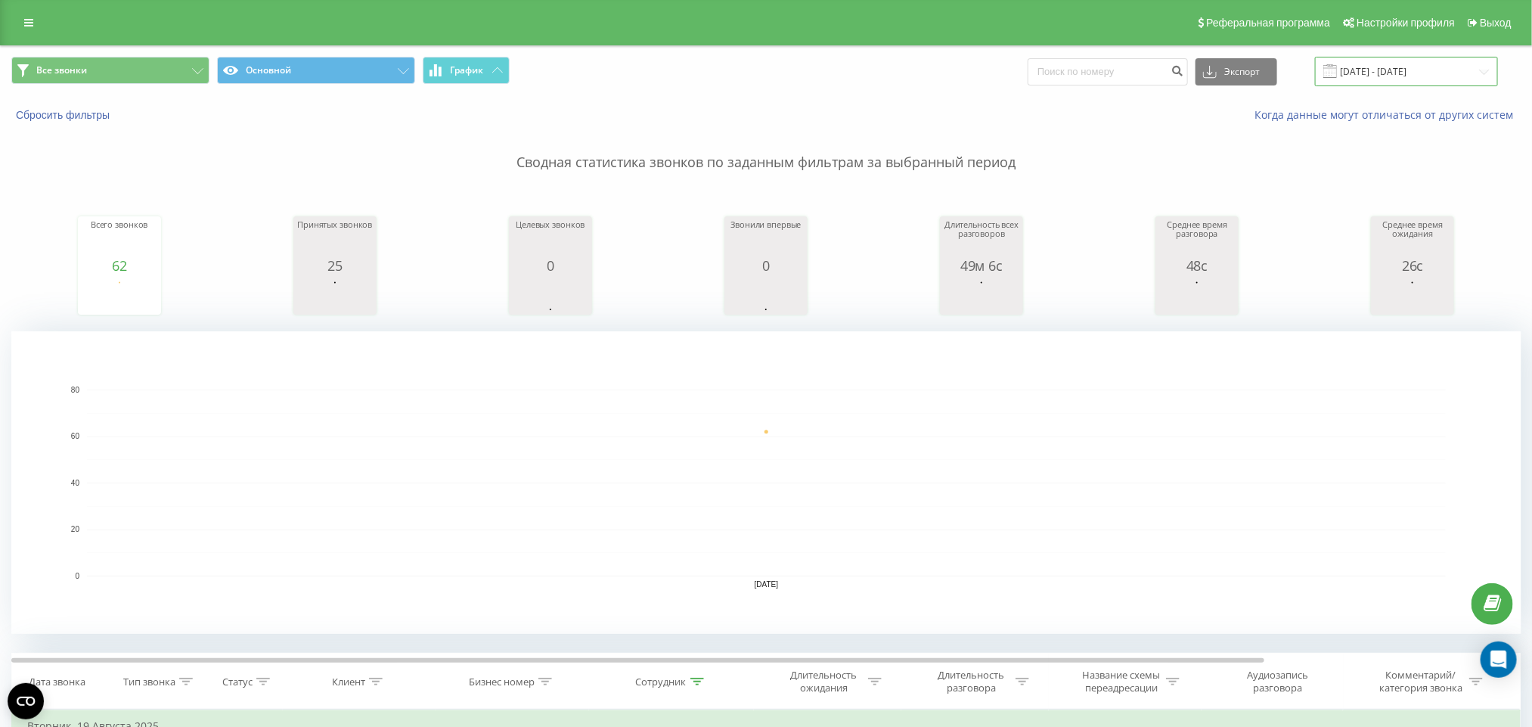
click at [1021, 61] on input "[DATE] - [DATE]" at bounding box center [1406, 71] width 183 height 29
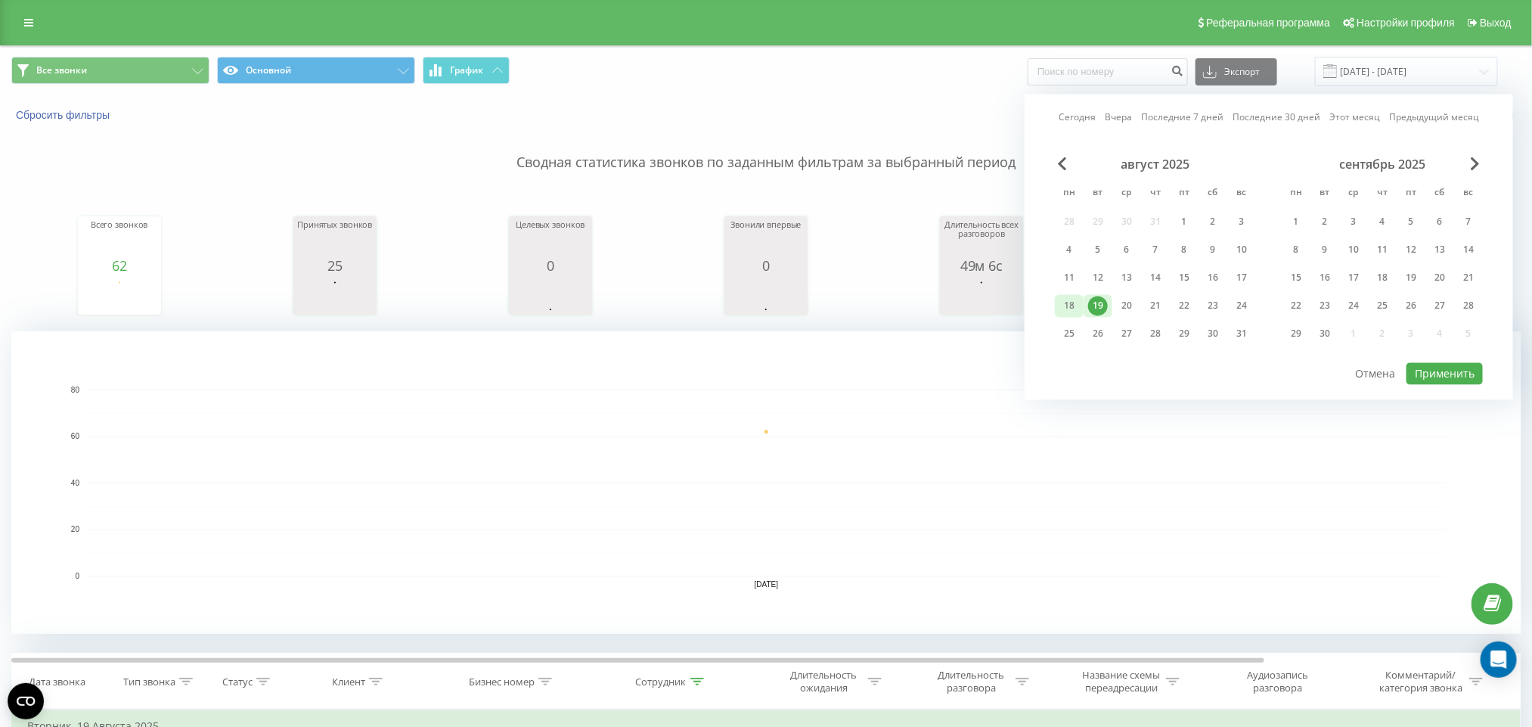
click at [1021, 300] on div "18" at bounding box center [1070, 306] width 20 height 20
click at [1021, 370] on button "Применить" at bounding box center [1445, 374] width 76 height 22
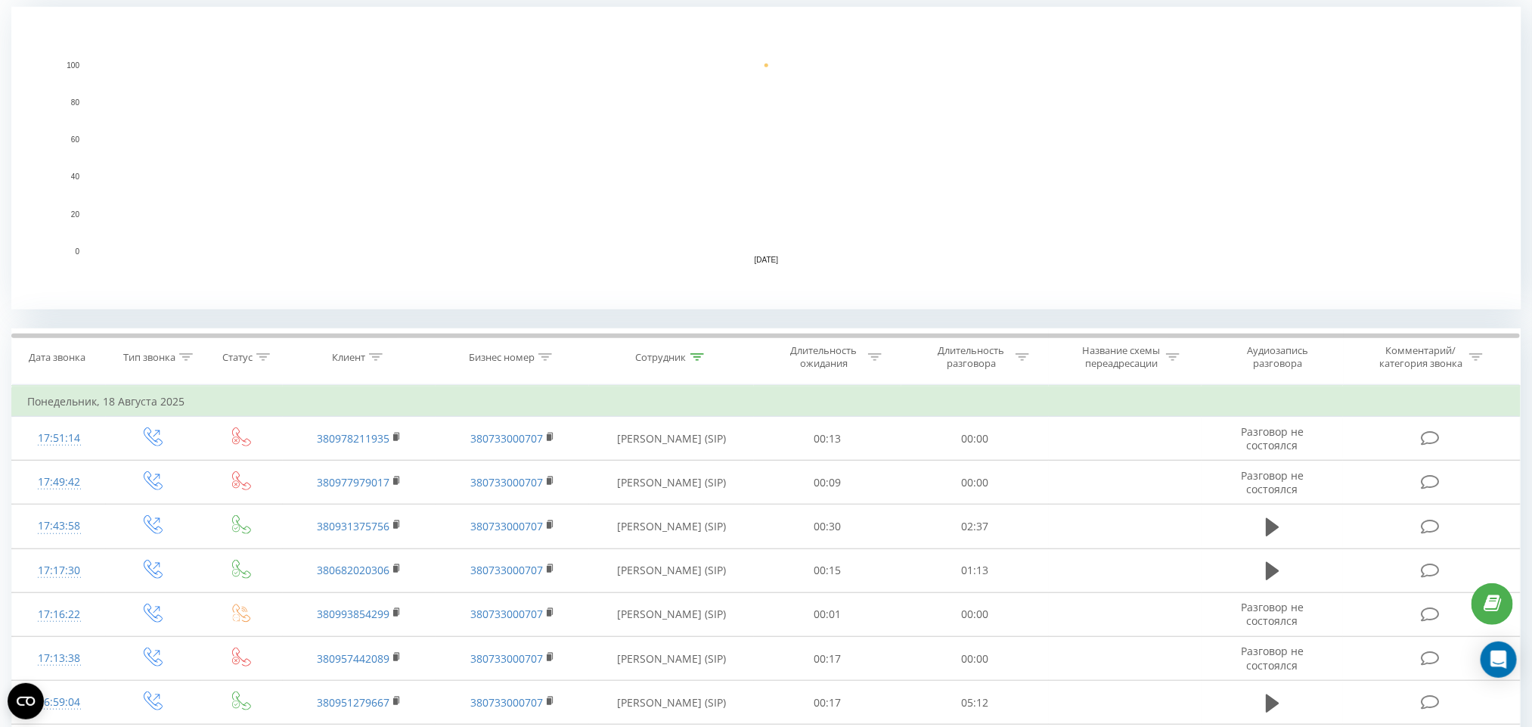
scroll to position [340, 0]
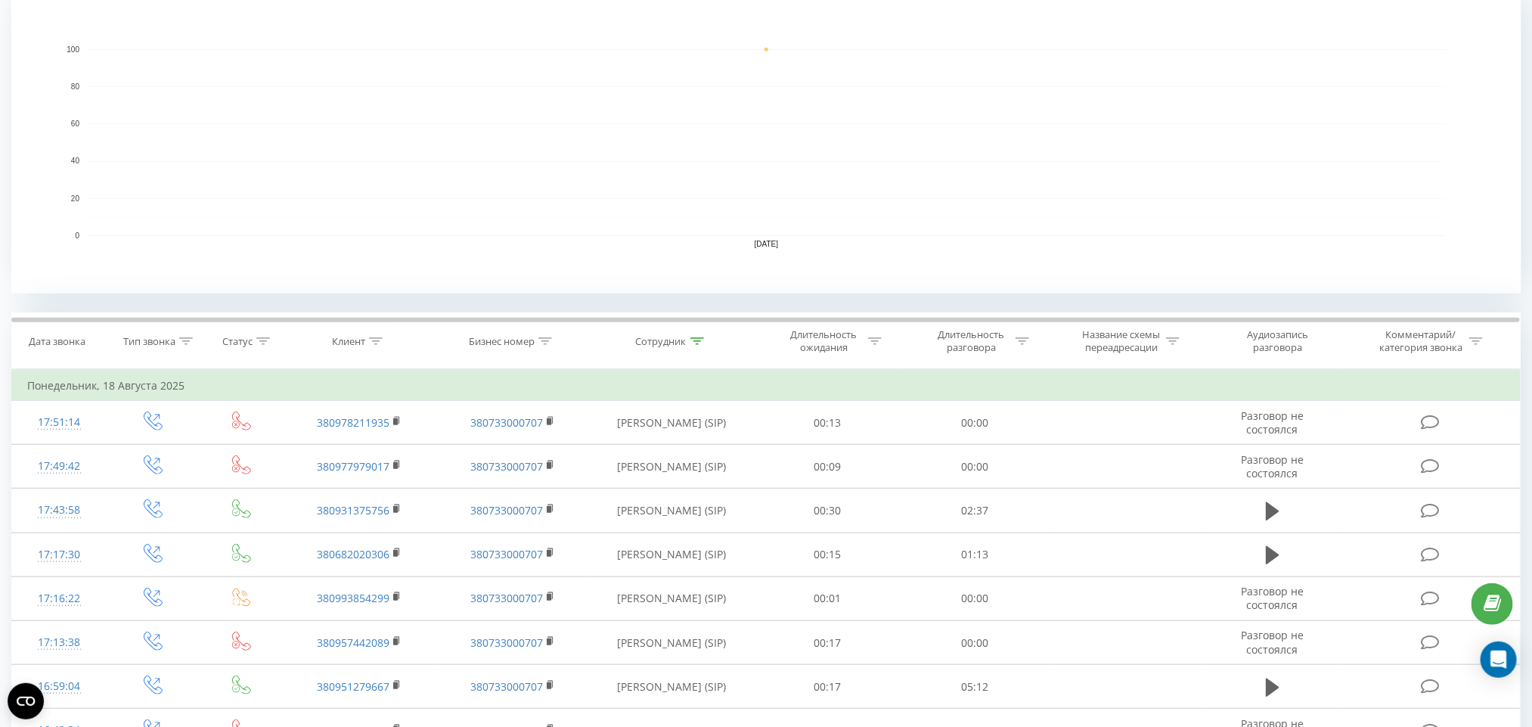
click at [1021, 166] on rect "A chart." at bounding box center [766, 142] width 1359 height 187
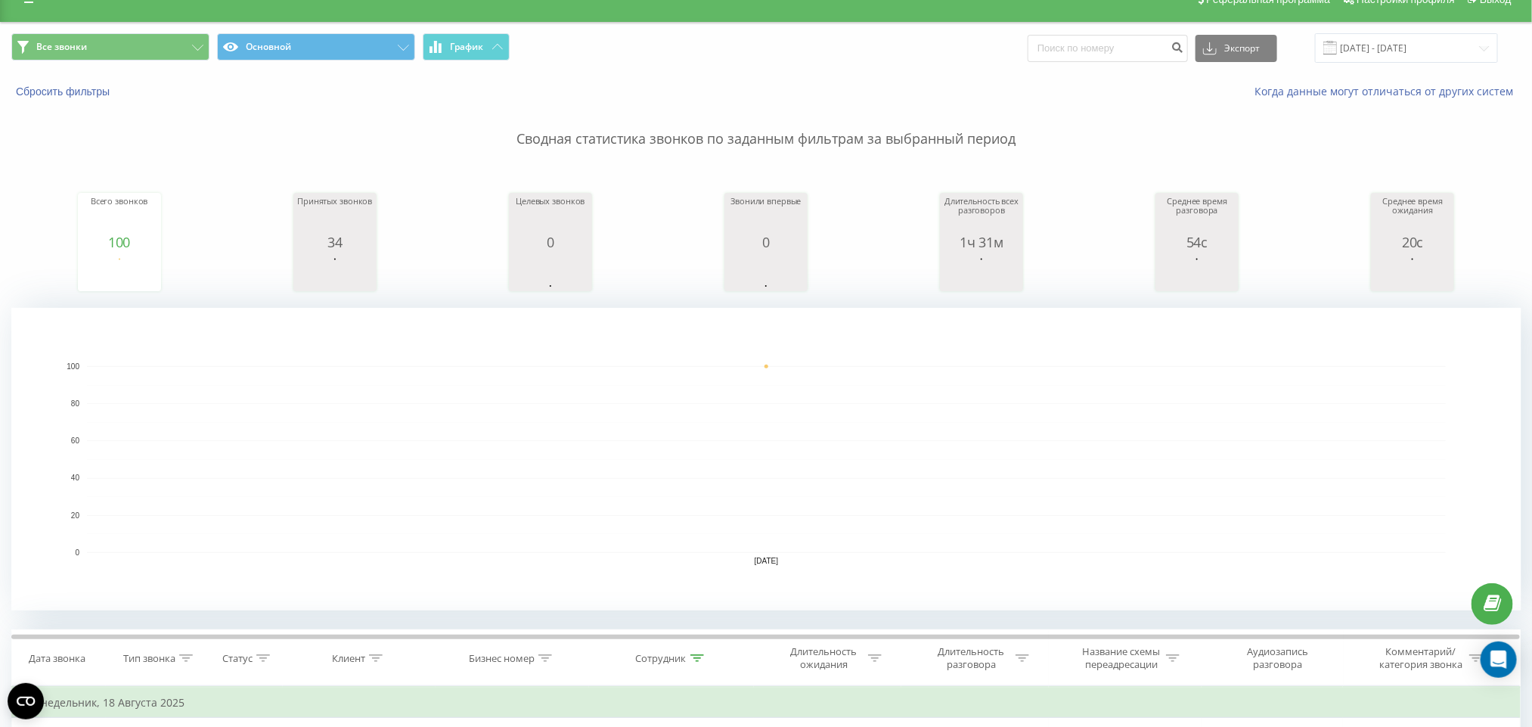
scroll to position [0, 0]
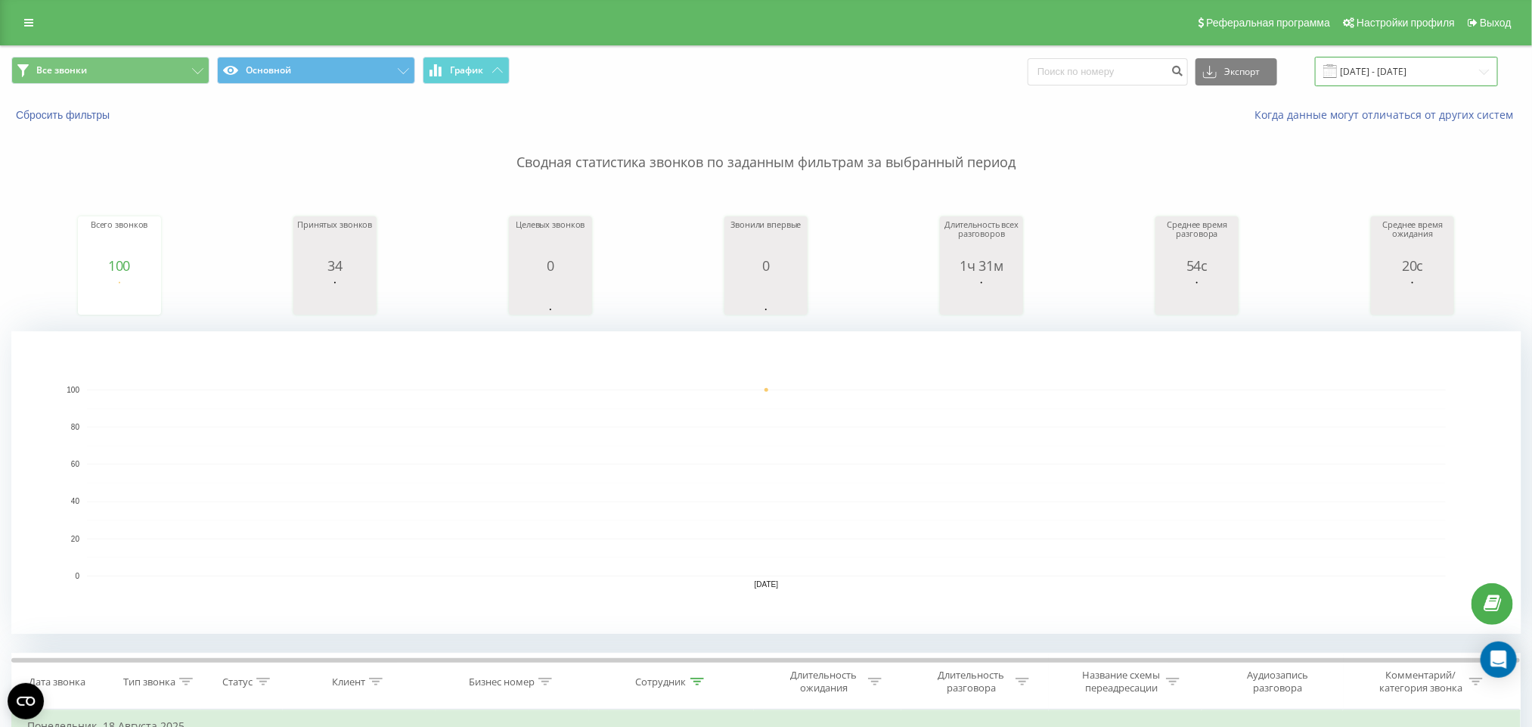
click at [1021, 71] on input "[DATE] - [DATE]" at bounding box center [1406, 71] width 183 height 29
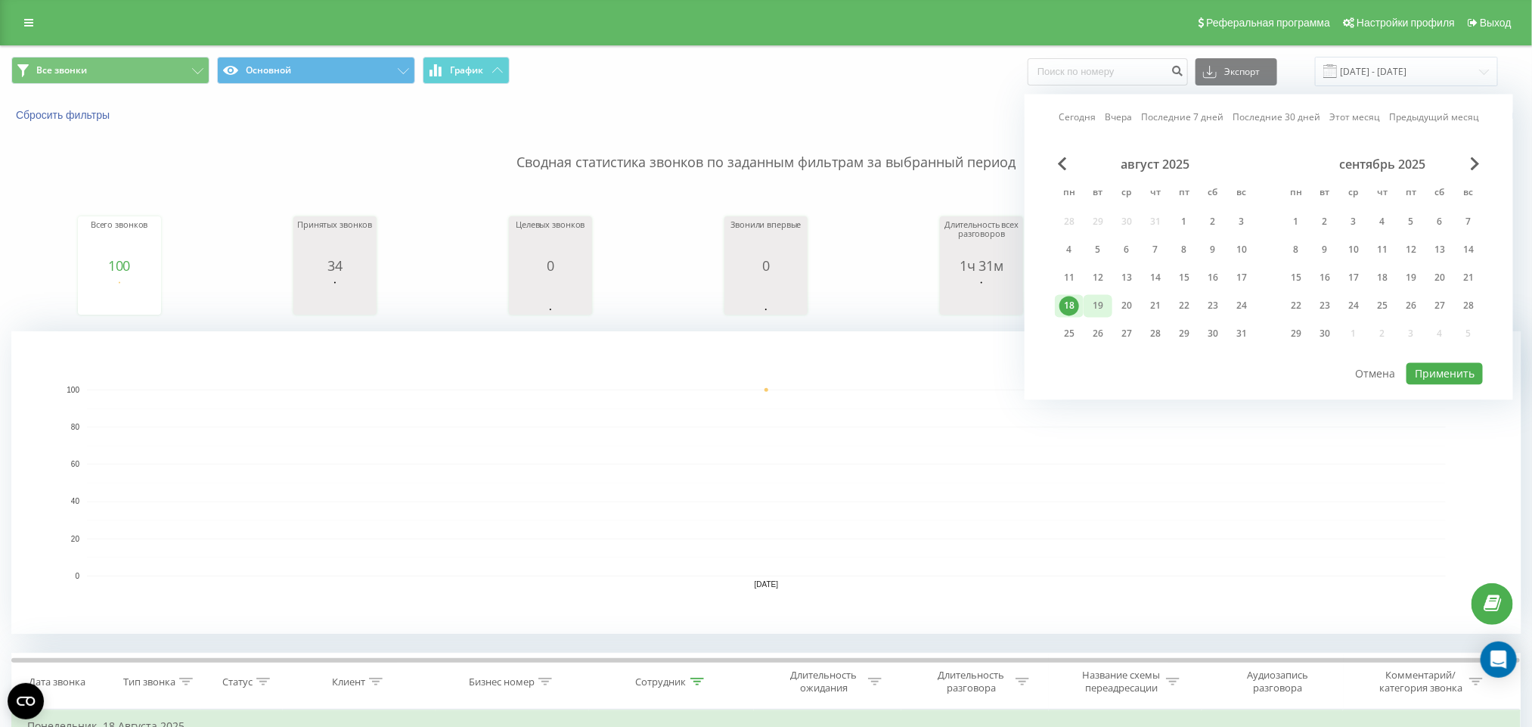
click at [1021, 296] on div "19" at bounding box center [1098, 306] width 20 height 20
click at [1021, 368] on button "Применить" at bounding box center [1445, 374] width 76 height 22
type input "[DATE] - [DATE]"
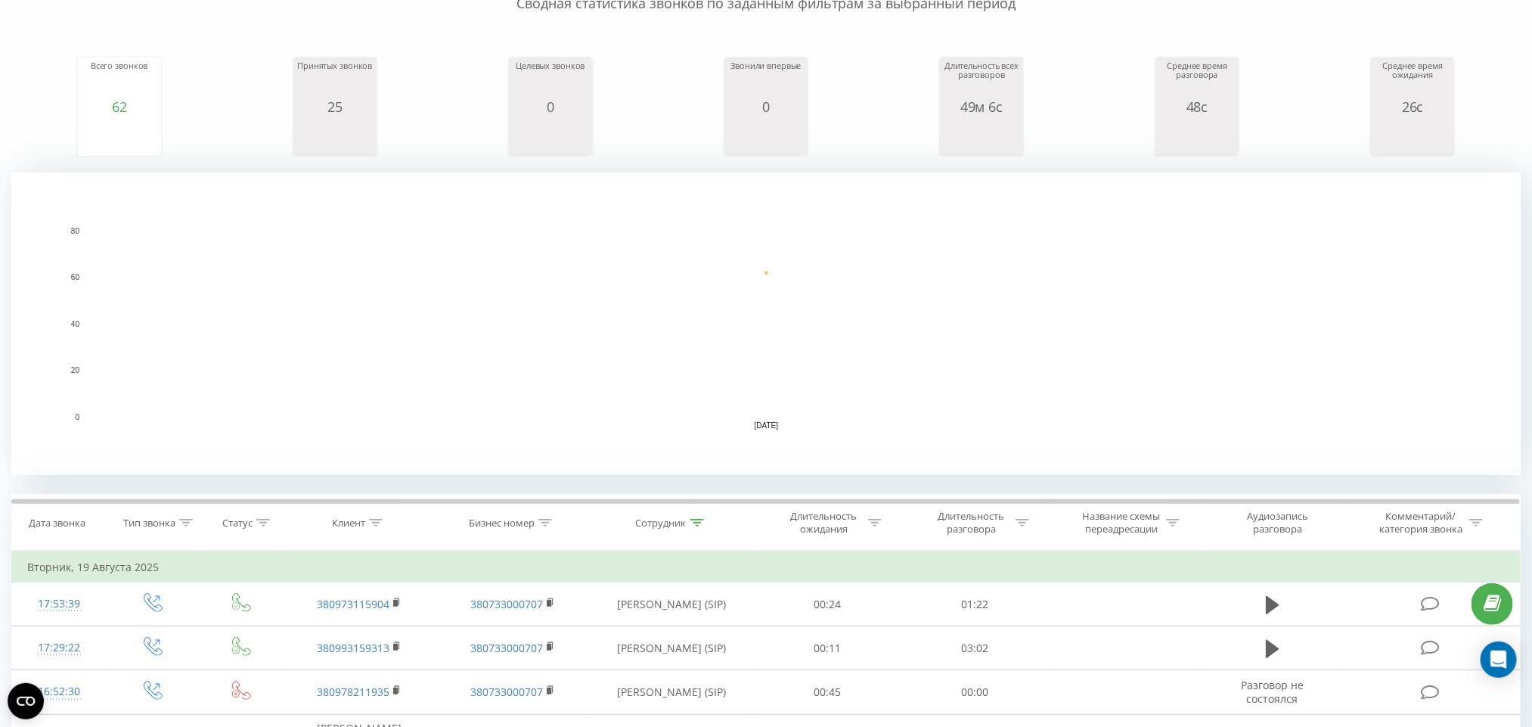
scroll to position [340, 0]
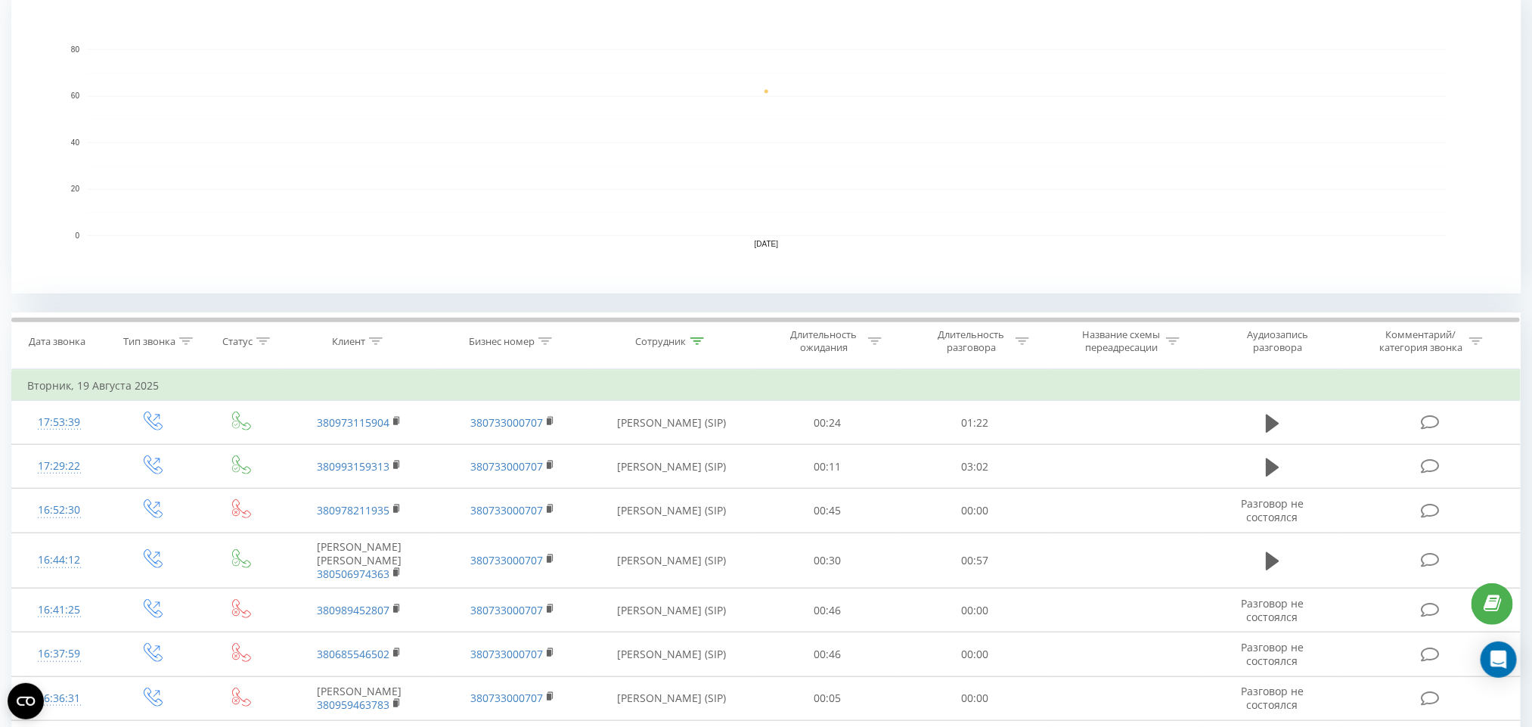
click at [693, 341] on icon at bounding box center [697, 341] width 14 height 8
click at [643, 456] on input "[PERSON_NAME]" at bounding box center [671, 449] width 133 height 26
type input "[PERSON_NAME]"
click at [700, 474] on span "OK" at bounding box center [704, 478] width 42 height 23
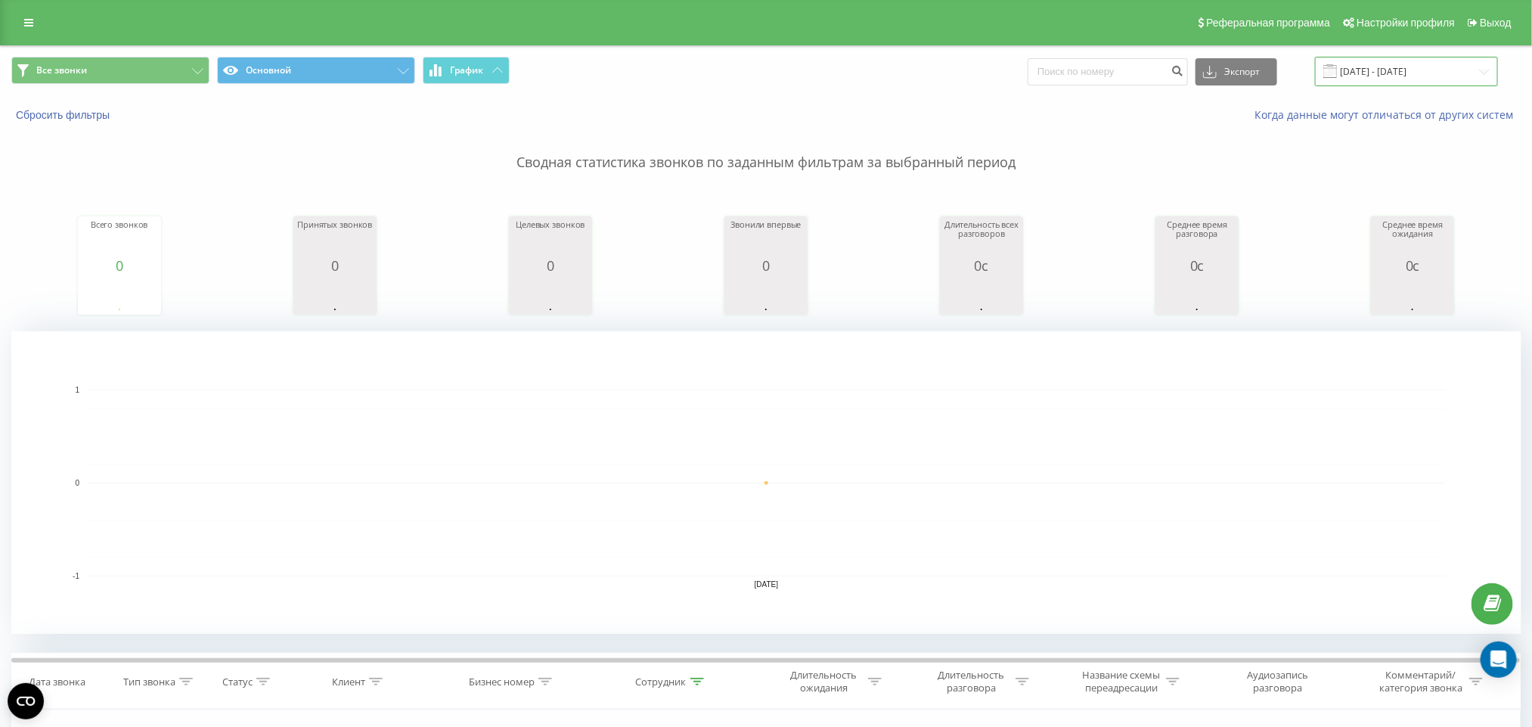
click at [1021, 75] on input "[DATE] - [DATE]" at bounding box center [1406, 71] width 183 height 29
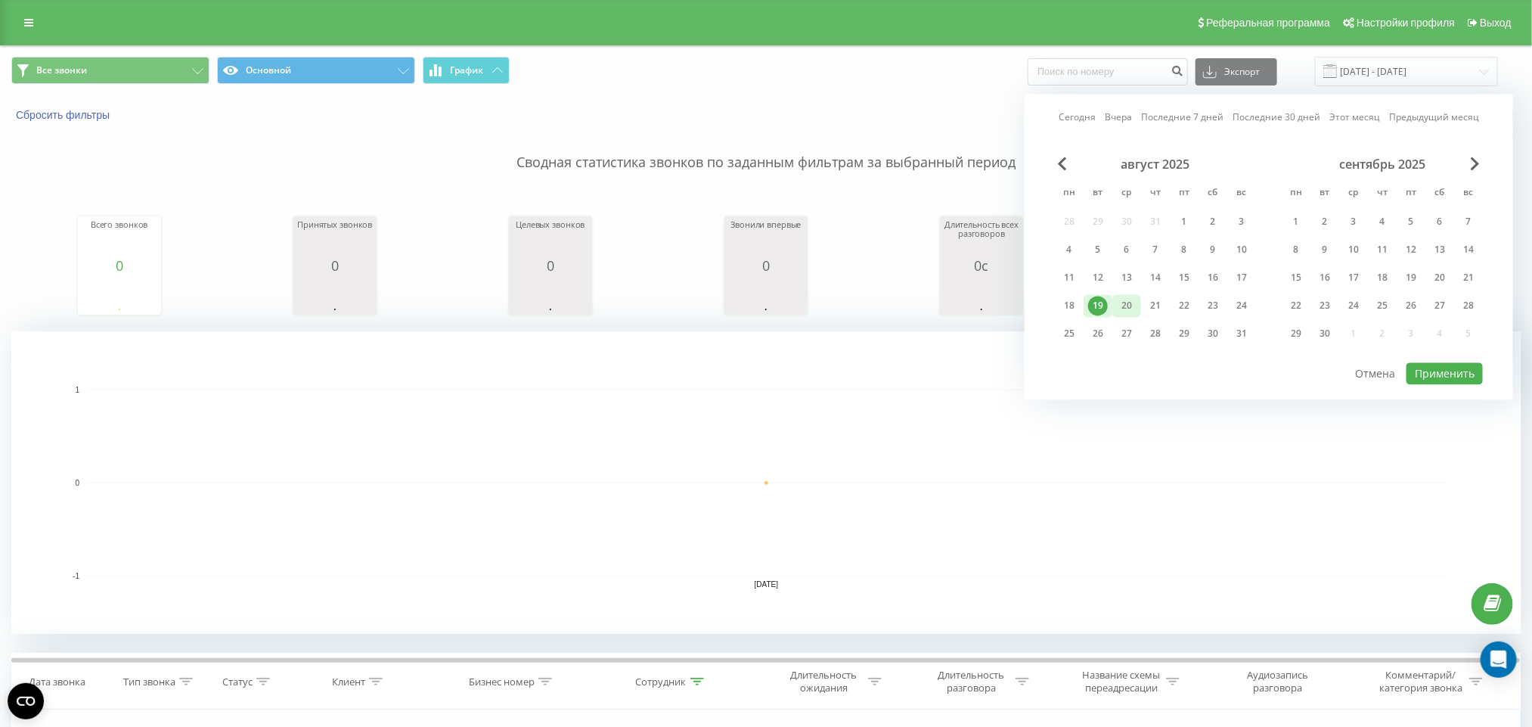
click at [1021, 299] on div "20" at bounding box center [1127, 306] width 20 height 20
click at [1021, 300] on div "21" at bounding box center [1156, 306] width 20 height 20
click at [1021, 365] on button "Применить" at bounding box center [1445, 374] width 76 height 22
type input "[DATE] - [DATE]"
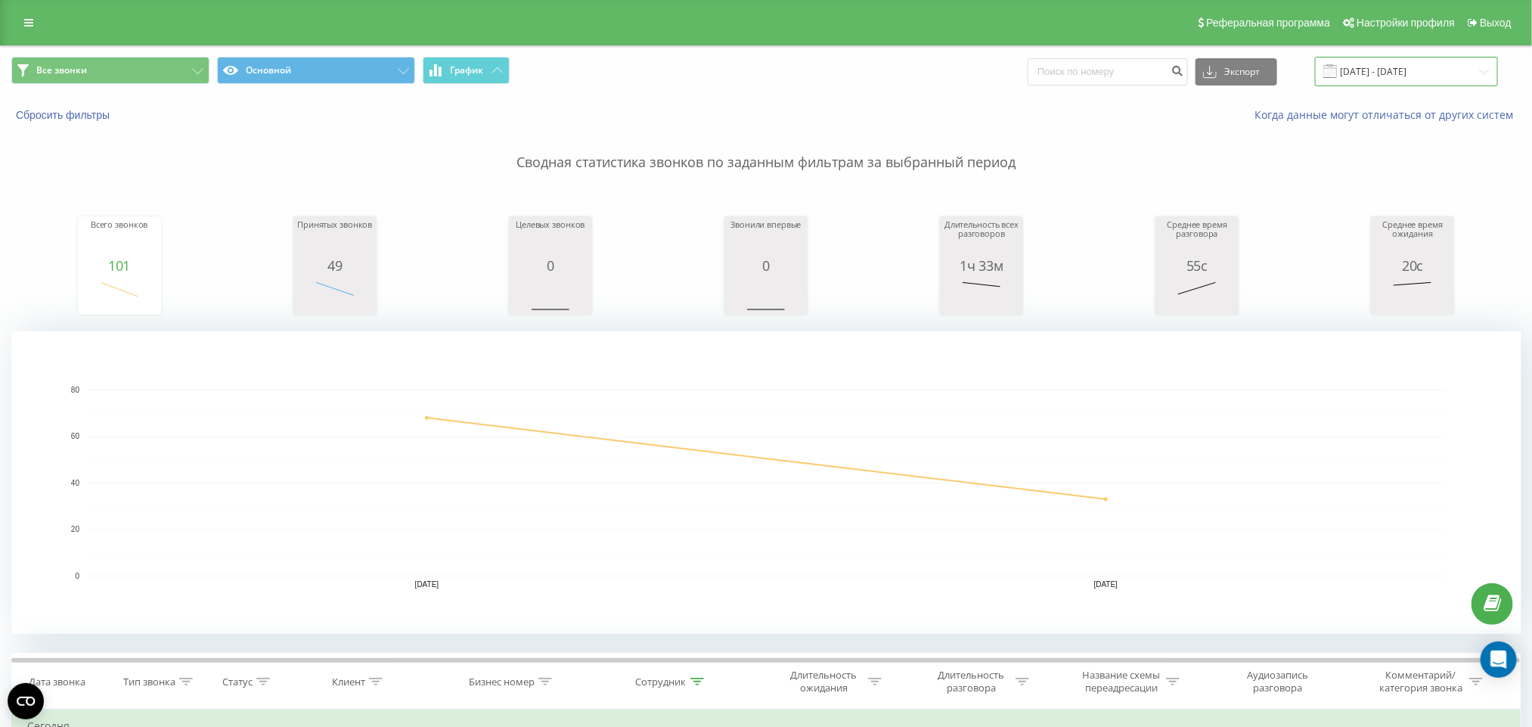
click at [1021, 67] on input "[DATE] - [DATE]" at bounding box center [1406, 71] width 183 height 29
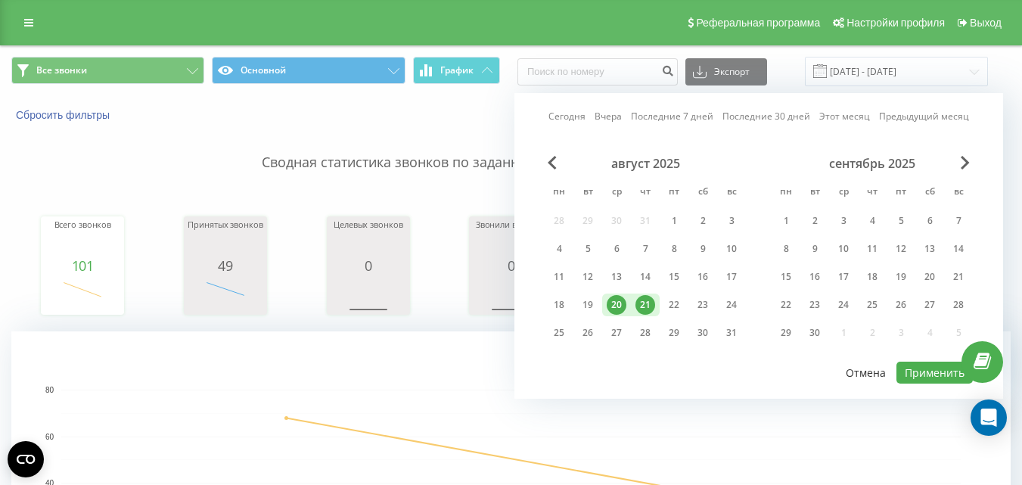
click at [857, 374] on button "Отмена" at bounding box center [865, 373] width 57 height 22
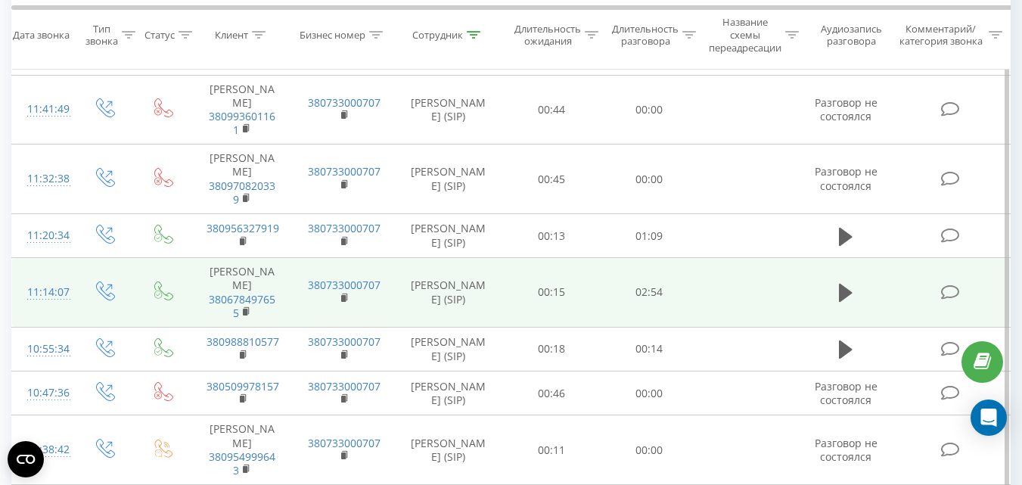
scroll to position [1896, 0]
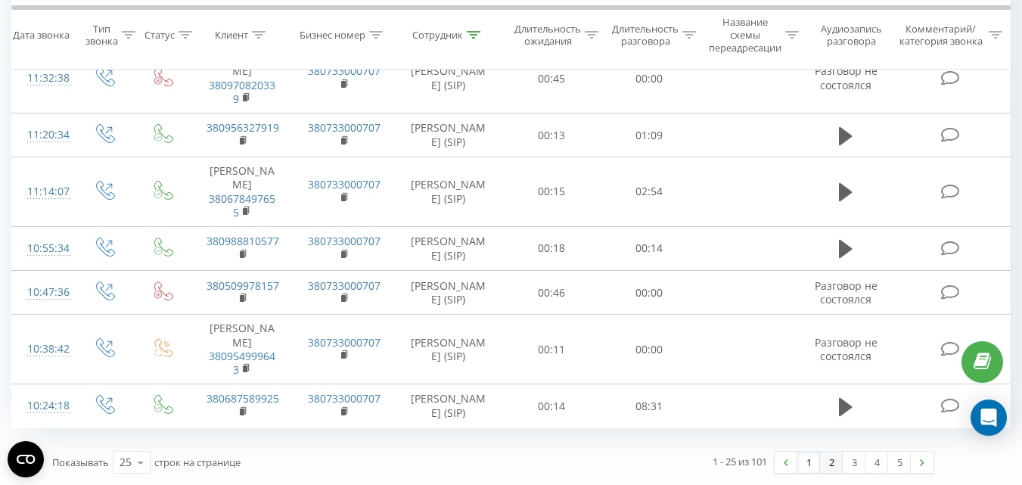
click at [827, 461] on link "2" at bounding box center [831, 462] width 23 height 21
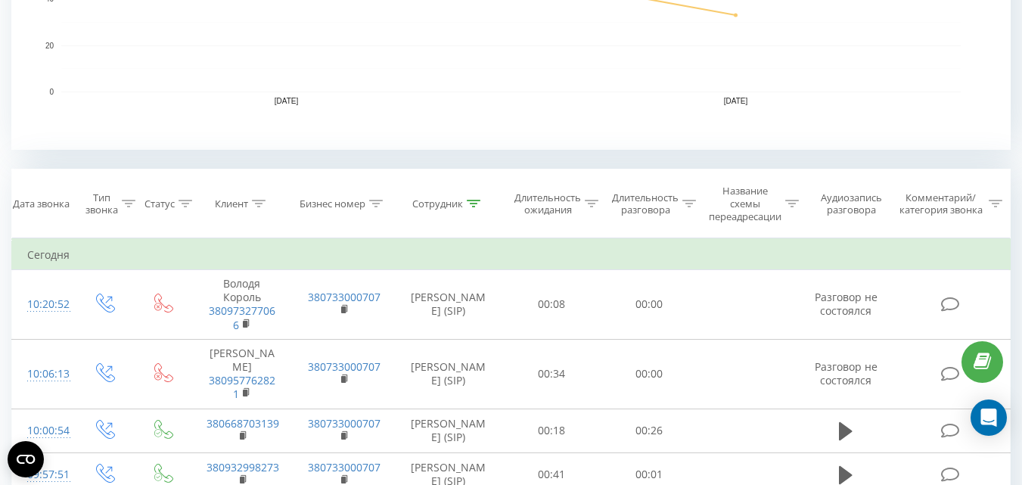
scroll to position [529, 0]
